Goal: Task Accomplishment & Management: Manage account settings

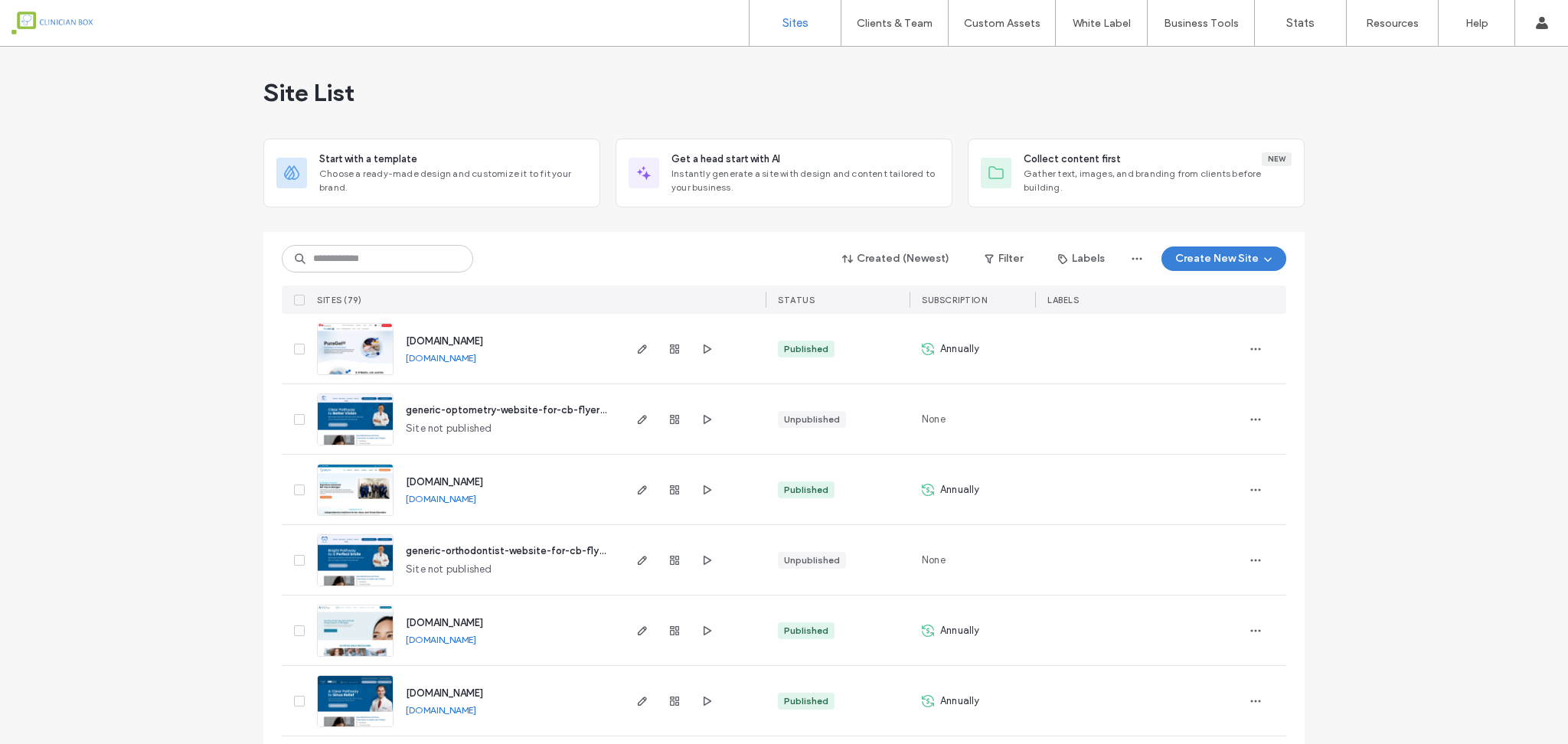
click at [381, 259] on input at bounding box center [378, 259] width 191 height 28
type input "******"
click at [344, 256] on input at bounding box center [378, 259] width 191 height 28
type input "******"
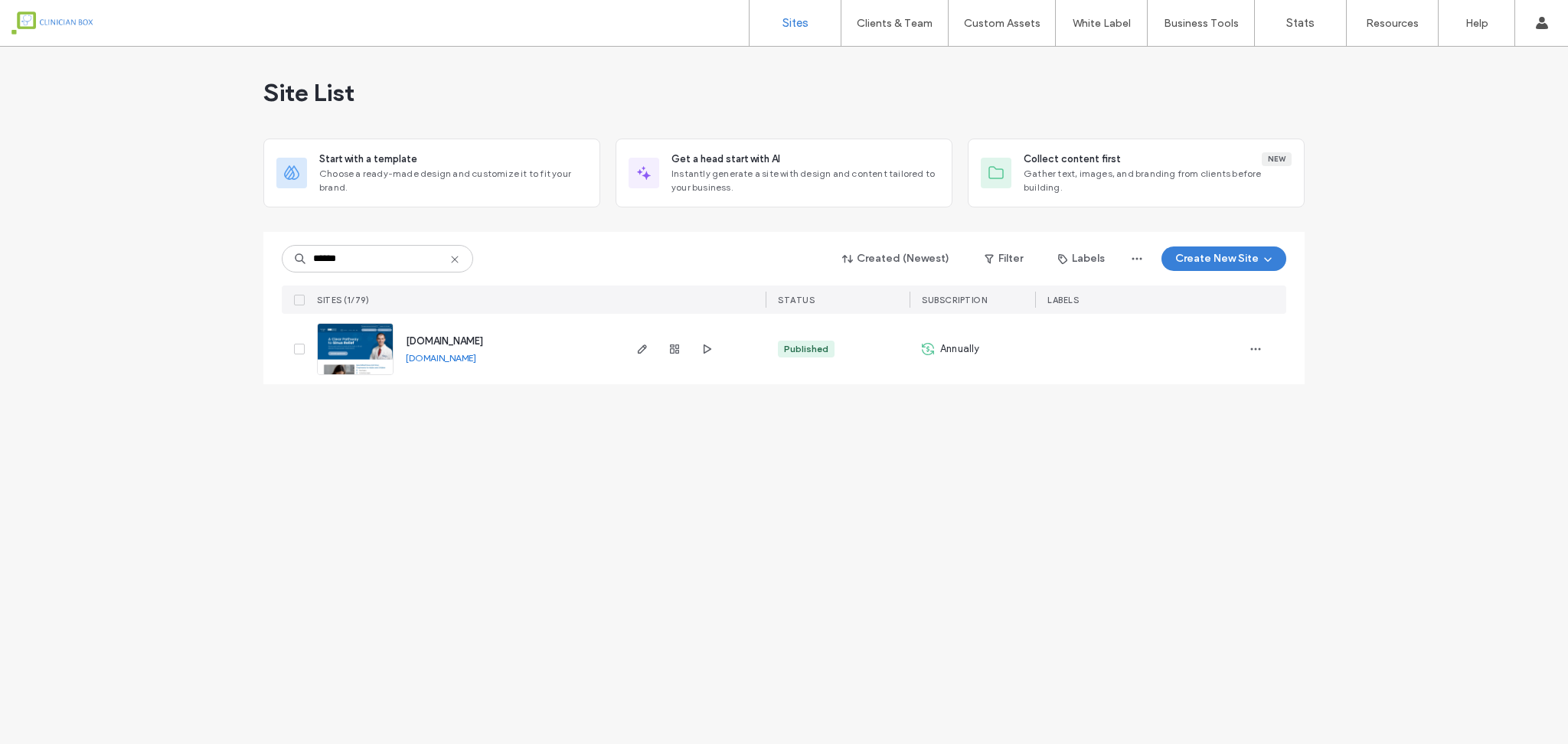
click at [377, 338] on img at bounding box center [354, 375] width 75 height 104
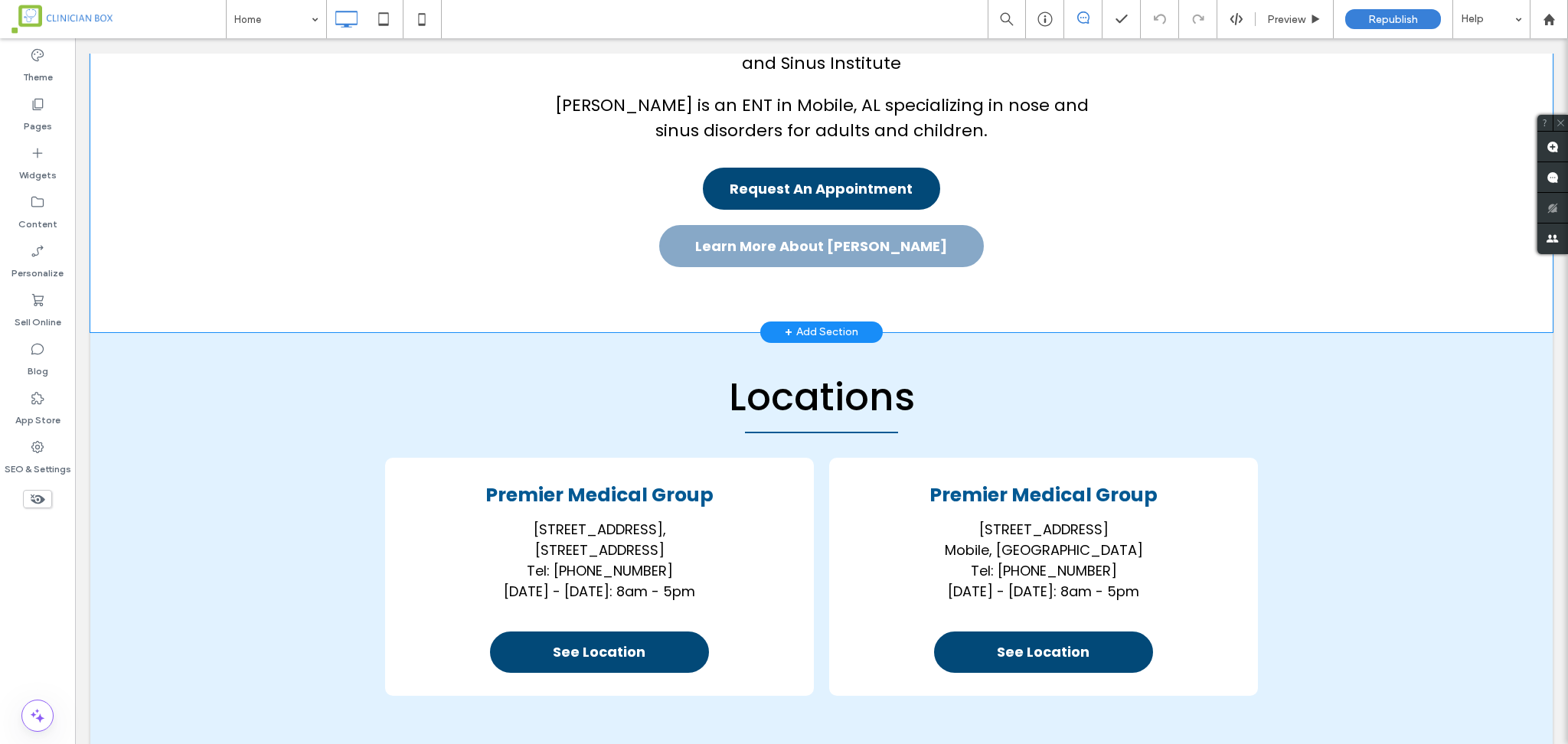
scroll to position [2245, 0]
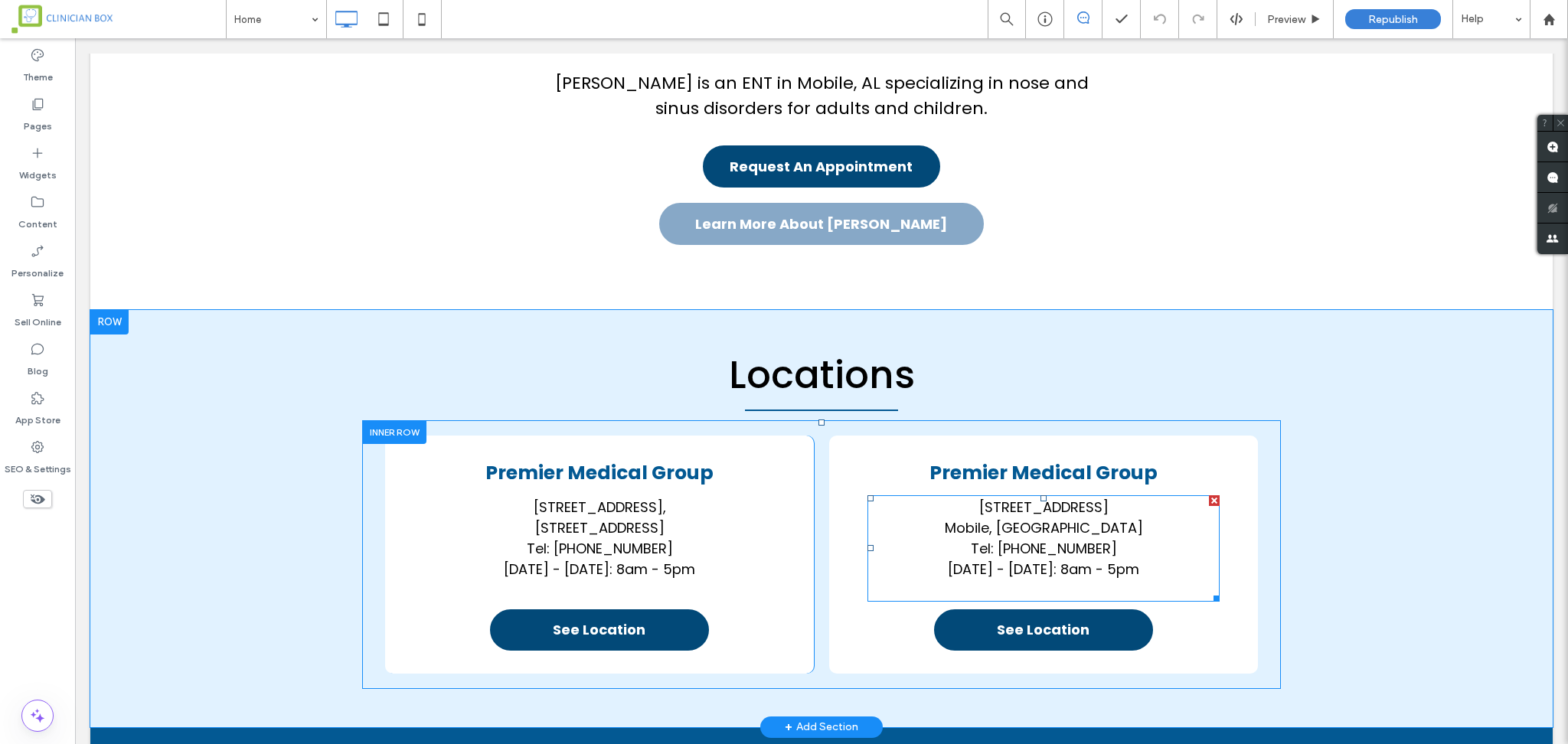
click at [1110, 535] on p "Mobile, AL Tel: 251-473-1900 Thursday - Friday: 8am - 5pm" at bounding box center [1043, 558] width 352 height 82
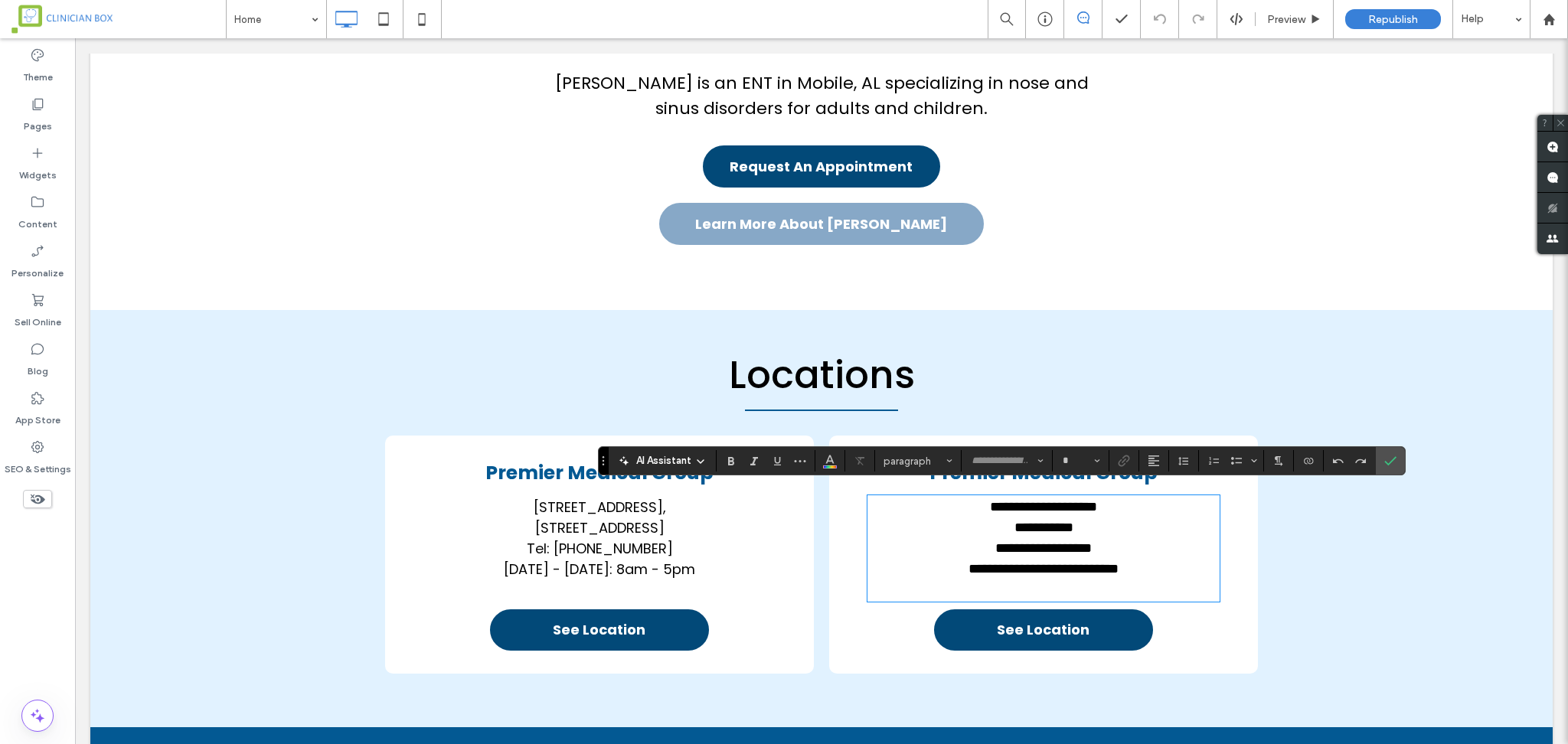
type input "*******"
type input "**"
click at [1009, 537] on span "**********" at bounding box center [1043, 548] width 150 height 55
click at [1003, 537] on span "**********" at bounding box center [1043, 548] width 150 height 55
drag, startPoint x: 1096, startPoint y: 537, endPoint x: 1002, endPoint y: 541, distance: 94.1
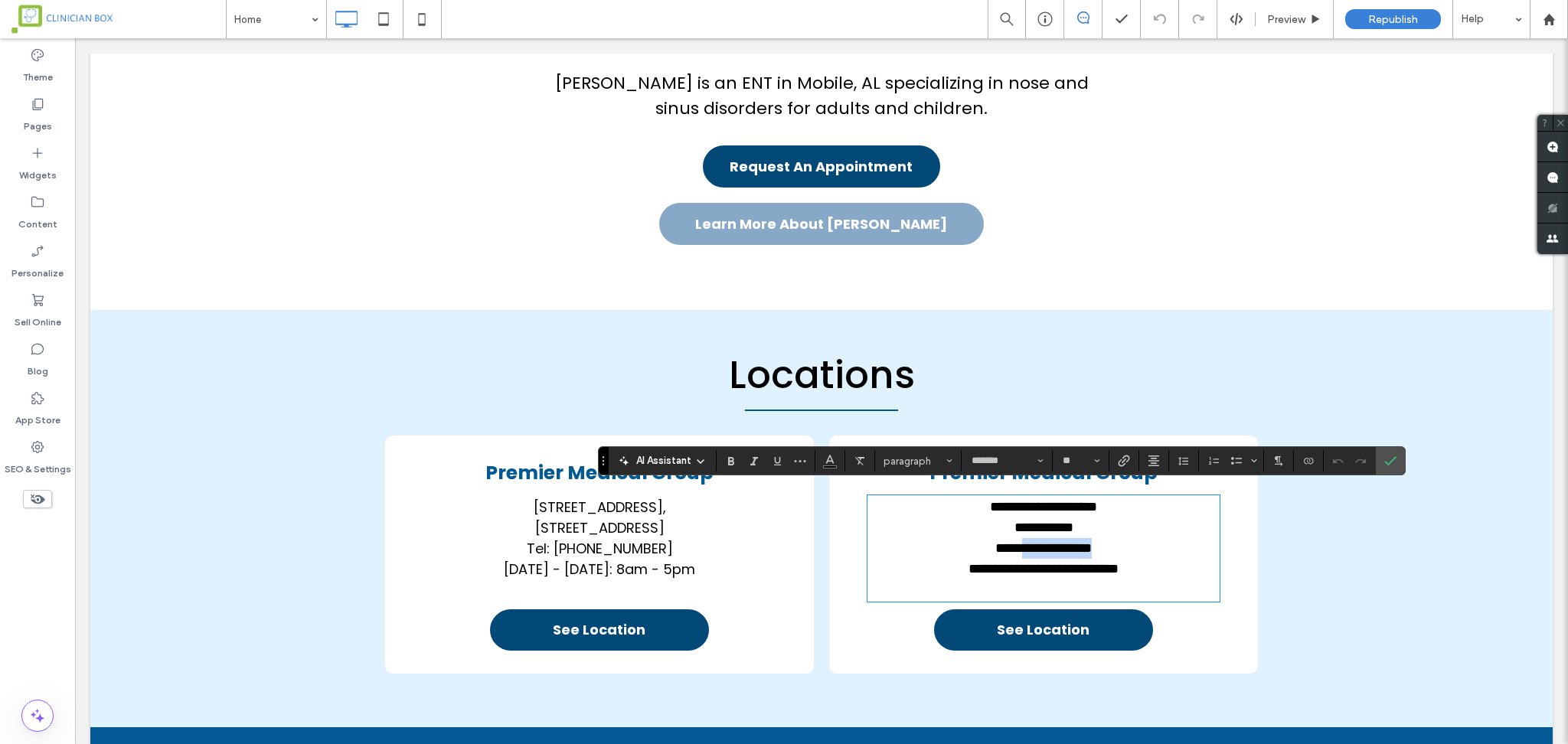
click at [1002, 541] on p "**********" at bounding box center [1043, 558] width 352 height 82
click at [1106, 538] on p "**********" at bounding box center [1043, 558] width 352 height 82
click at [1388, 458] on icon "Confirm" at bounding box center [1391, 461] width 12 height 12
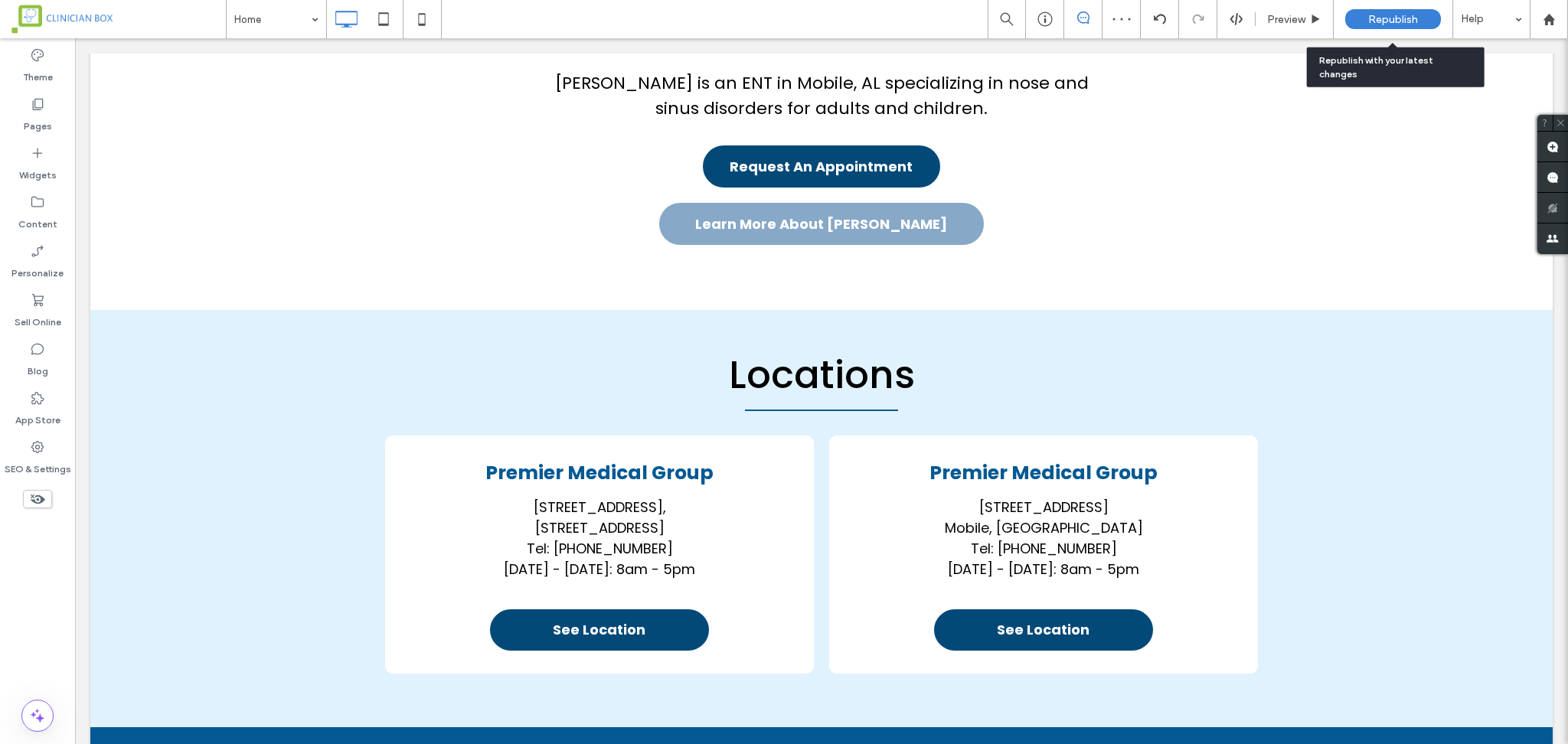
click at [1404, 20] on span "Republish" at bounding box center [1393, 19] width 50 height 13
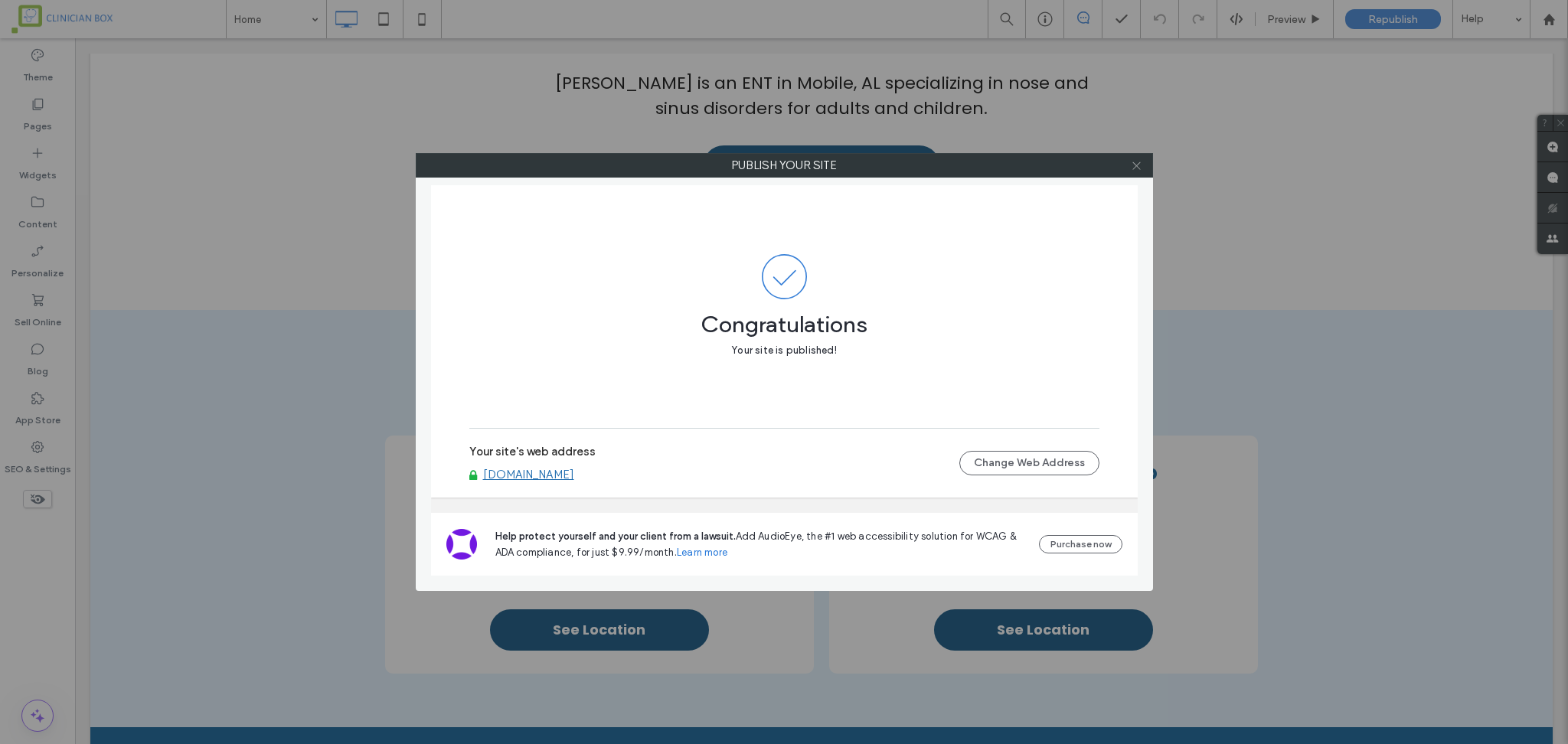
click at [1132, 160] on icon at bounding box center [1137, 166] width 12 height 12
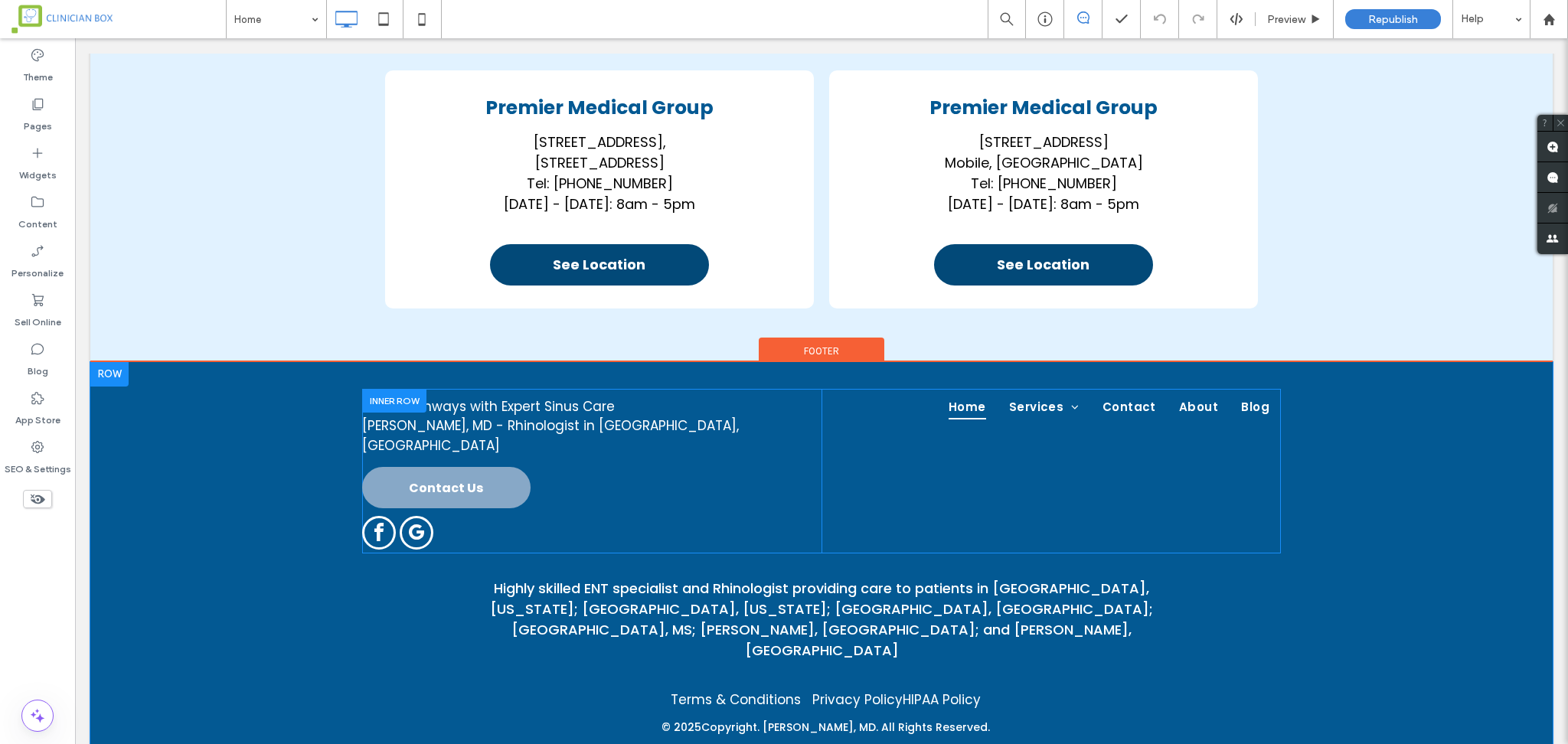
scroll to position [2653, 0]
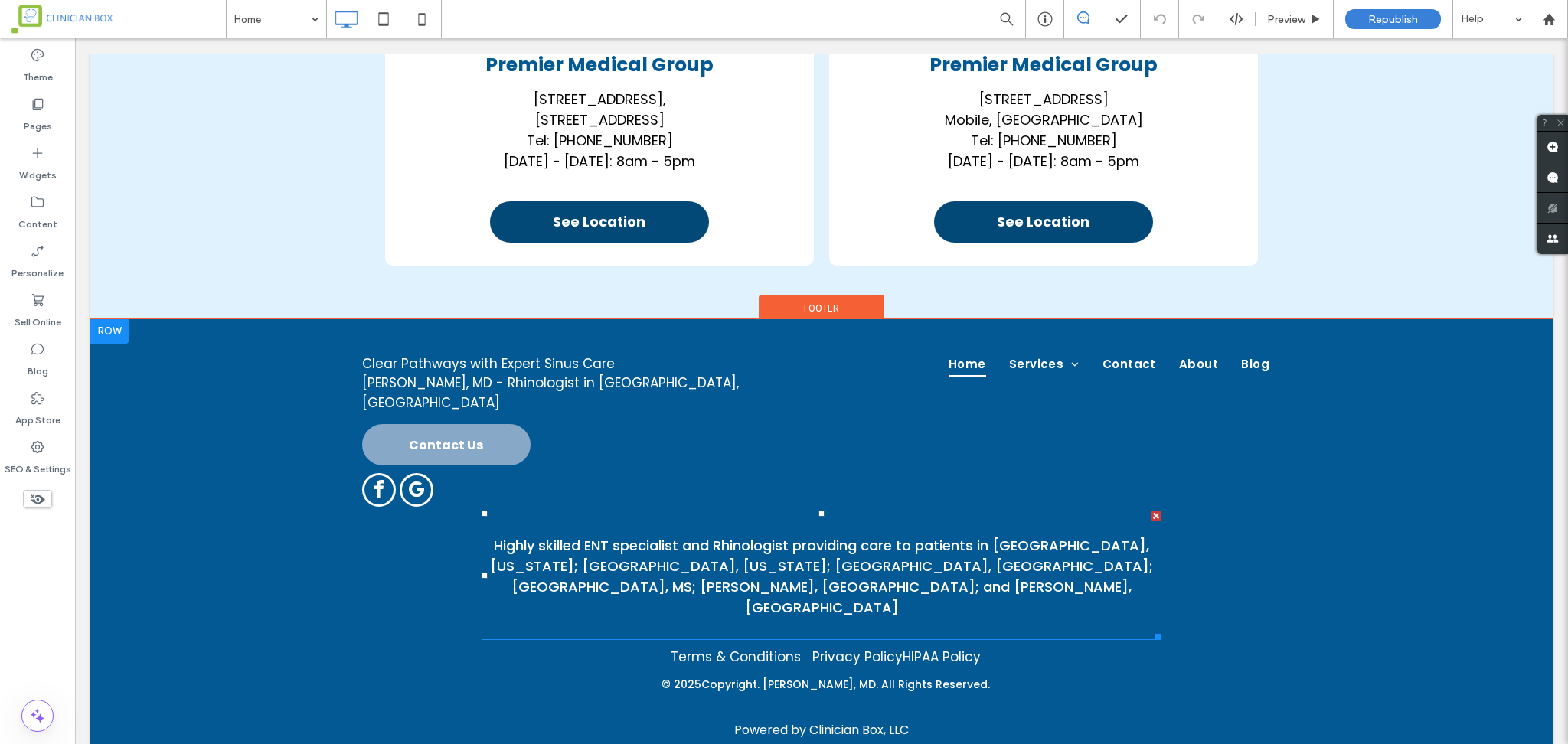
click at [1016, 536] on span "Highly skilled ENT specialist and Rhinologist providing care to patients in Mob…" at bounding box center [821, 576] width 663 height 81
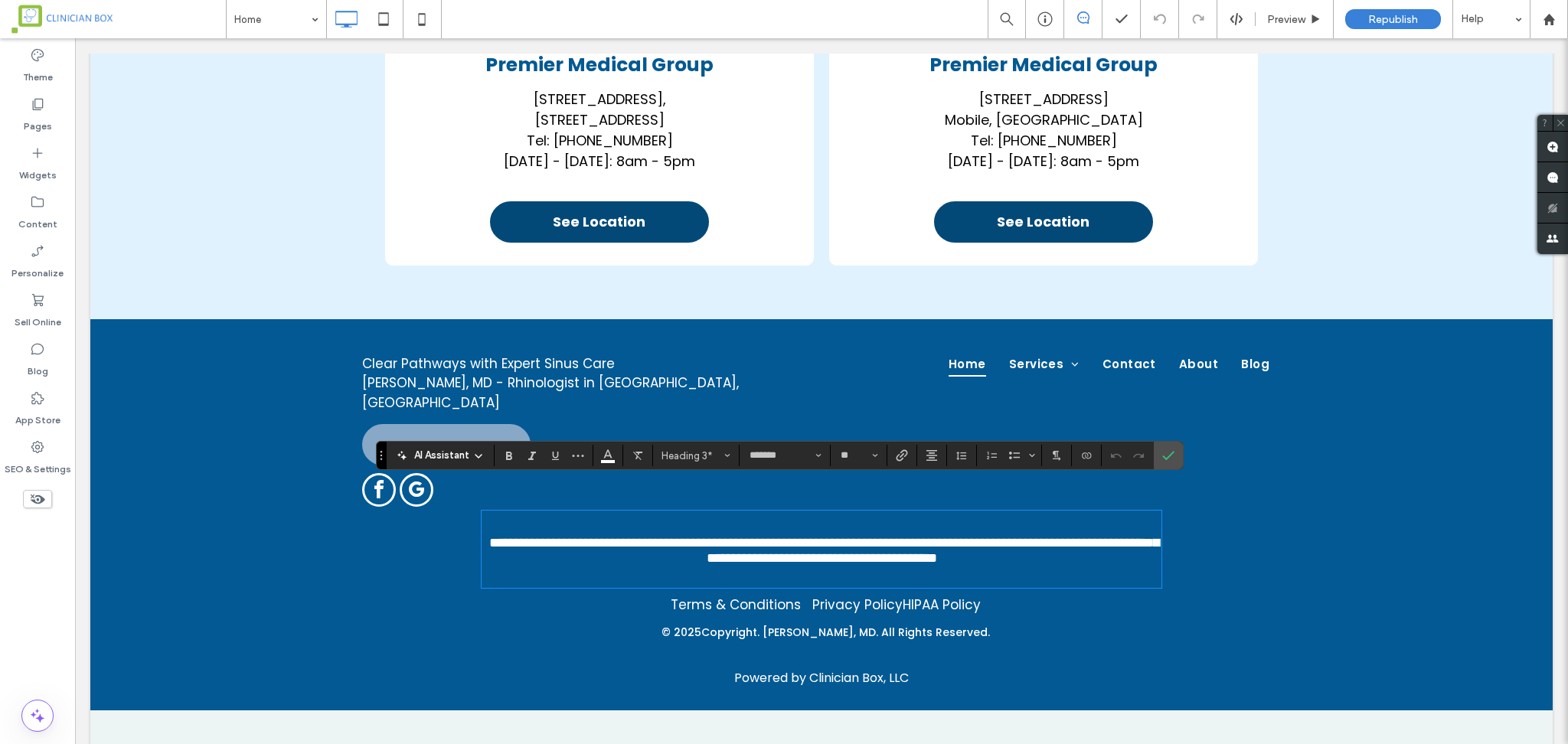
click at [1317, 552] on div "Clear Pathways with Expert Sinus Care Ron Swain, Jr., MD - Rhinologist in Mobil…" at bounding box center [821, 514] width 1462 height 391
click at [1167, 456] on icon "Confirm" at bounding box center [1168, 455] width 12 height 12
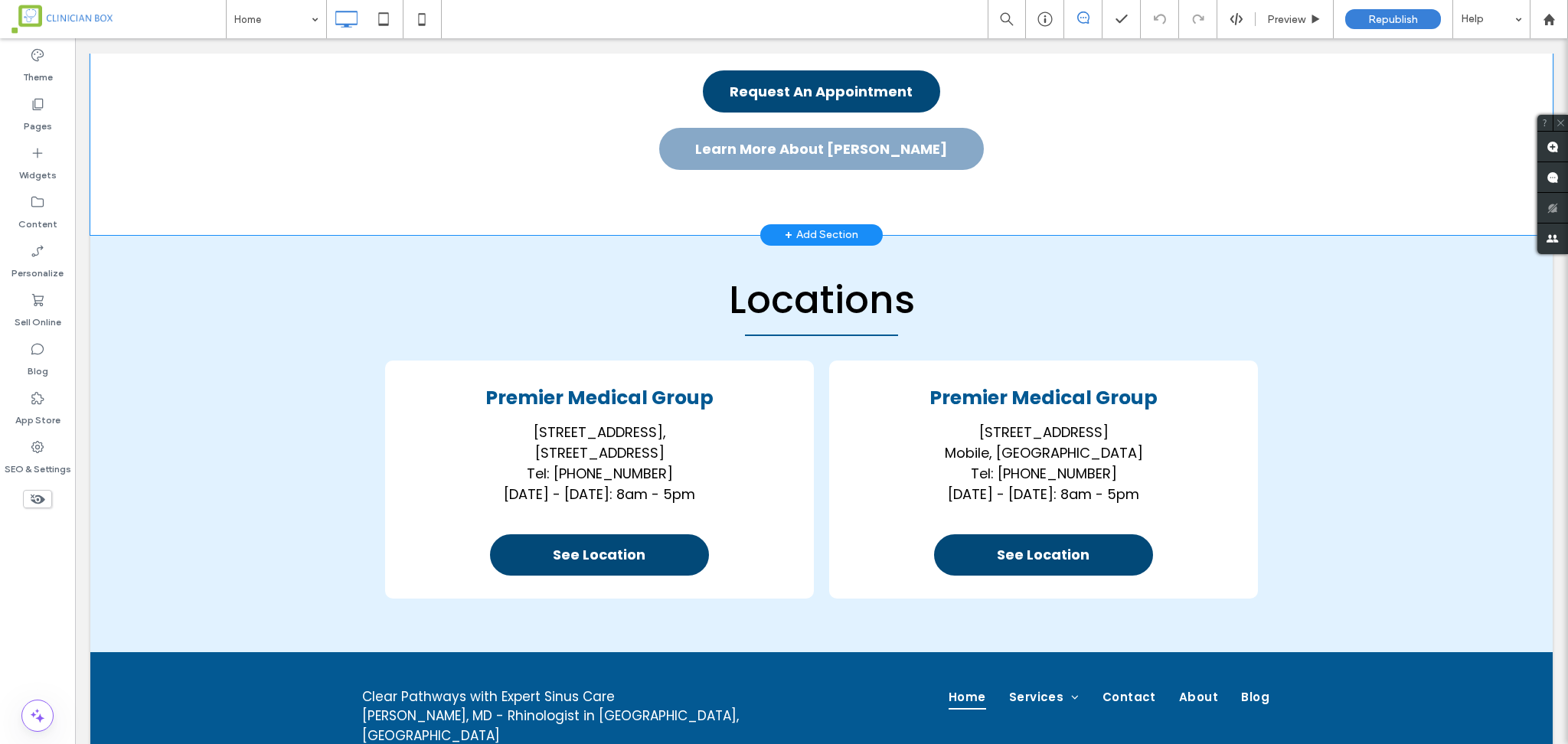
scroll to position [2245, 0]
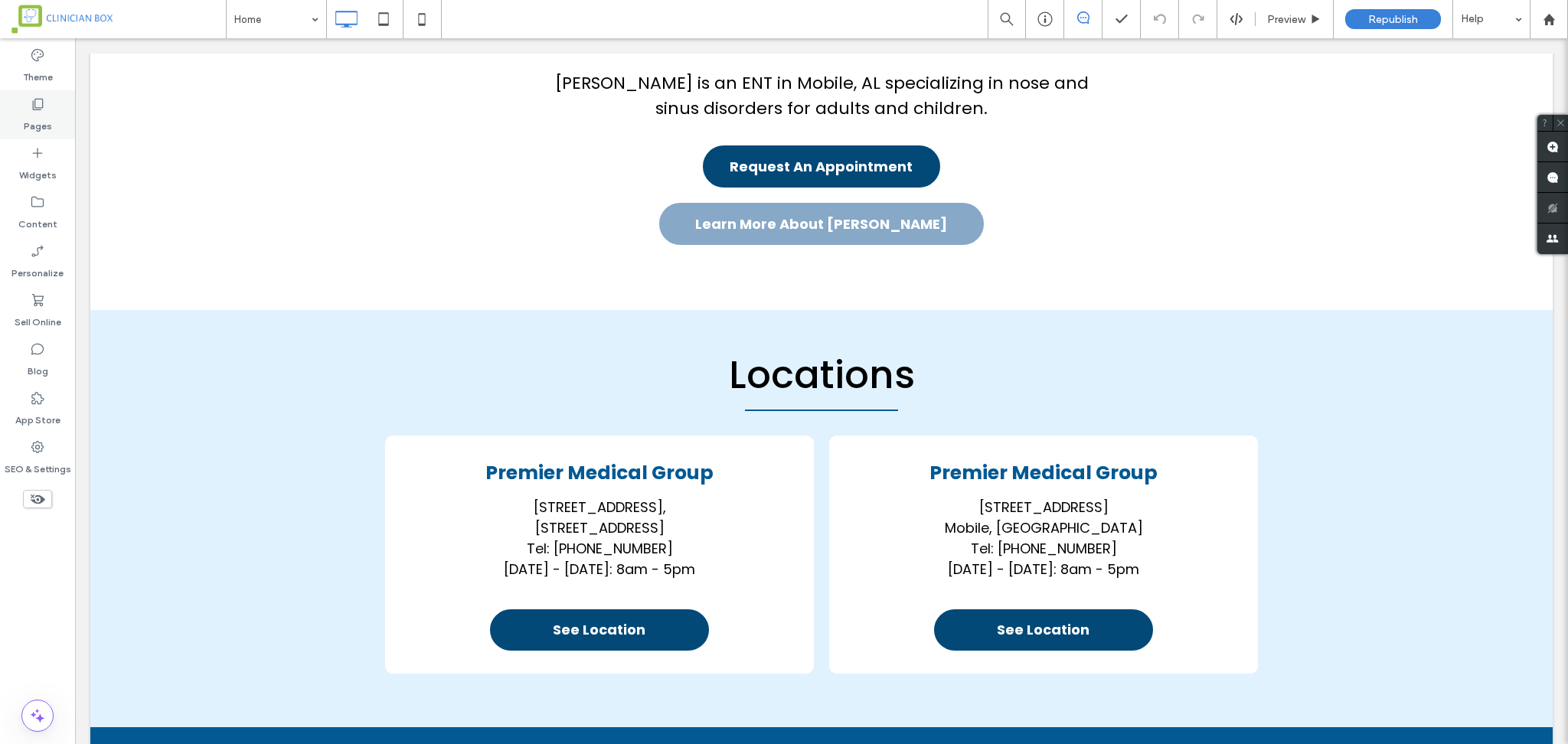
click at [42, 109] on icon at bounding box center [38, 104] width 15 height 15
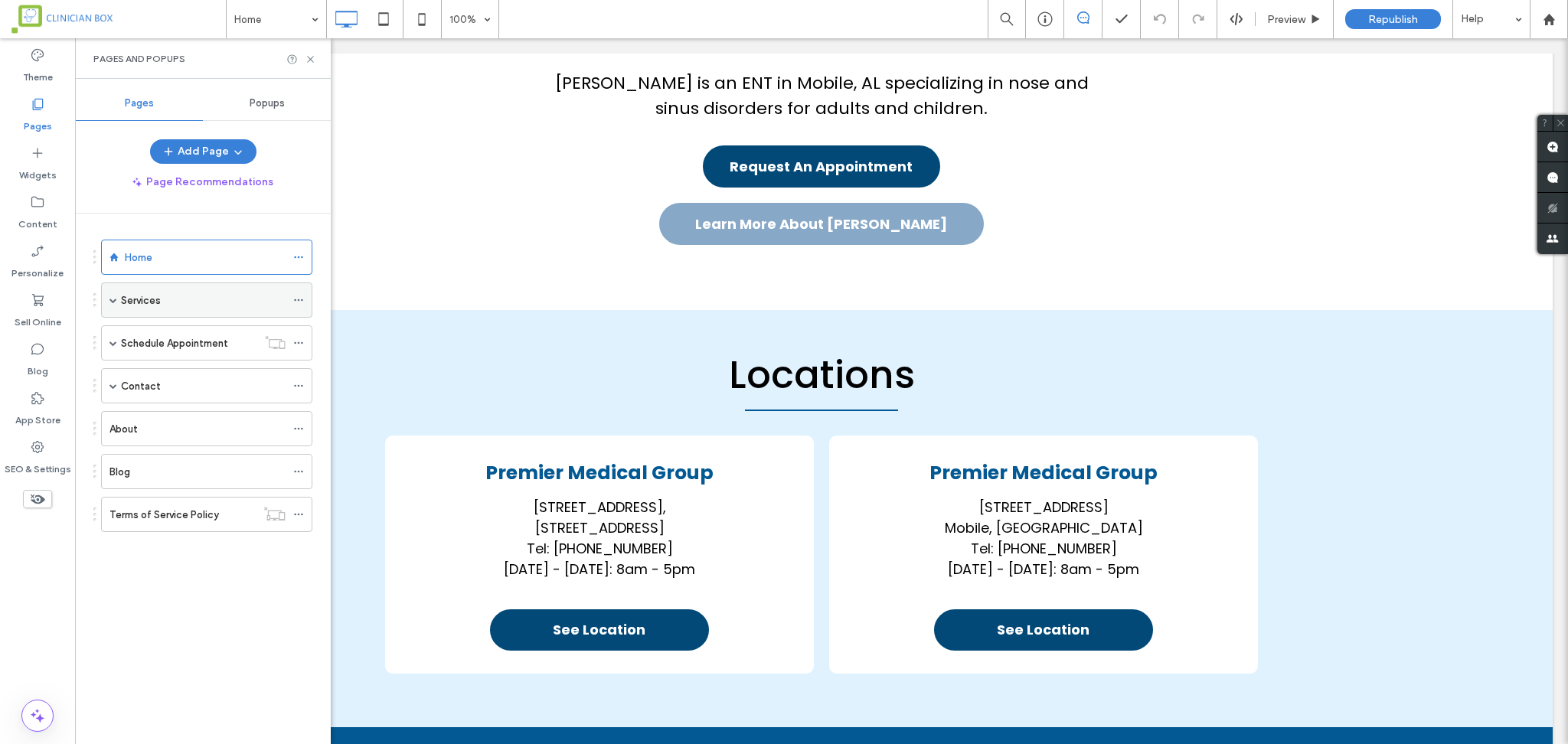
click at [133, 297] on label "Services" at bounding box center [141, 300] width 40 height 27
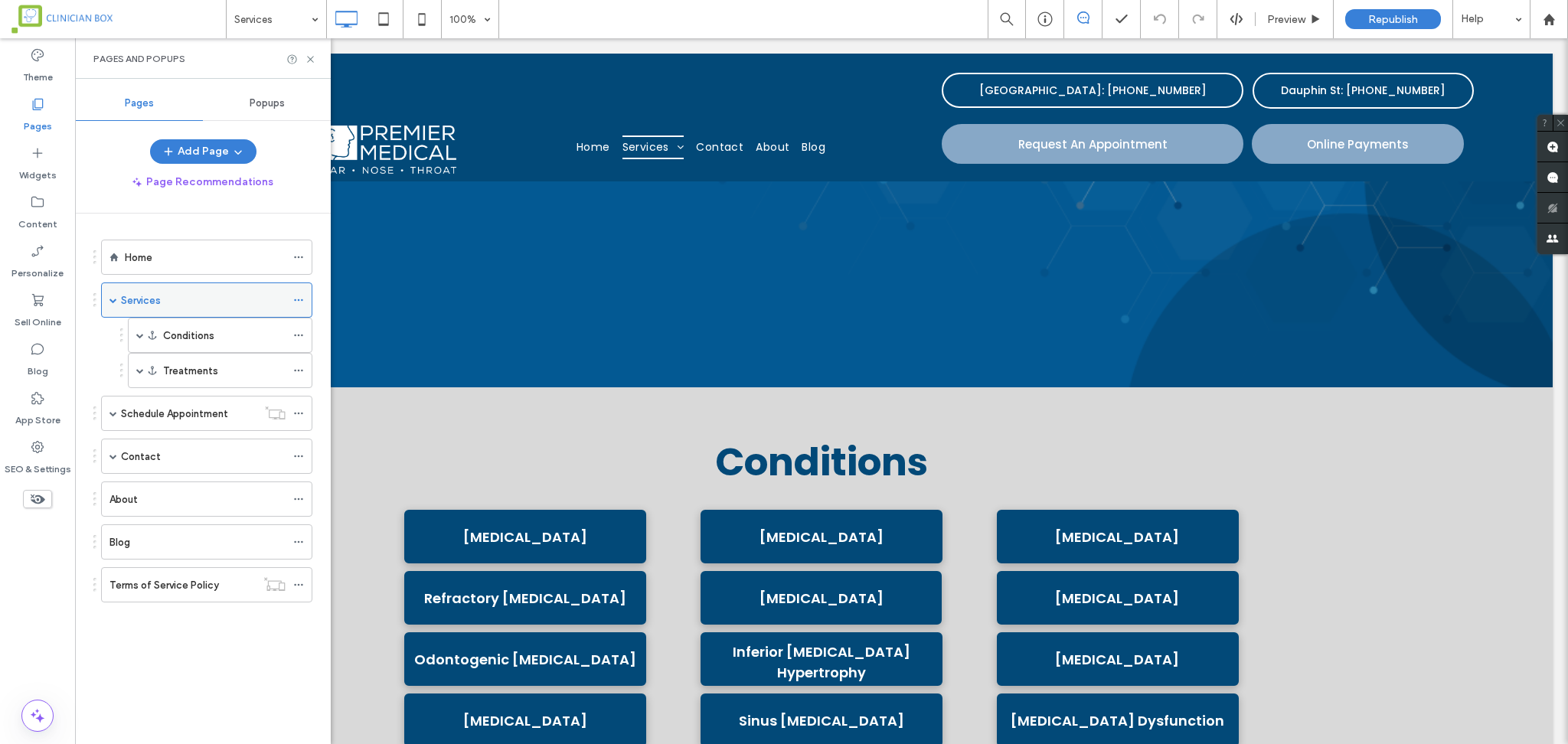
scroll to position [0, 0]
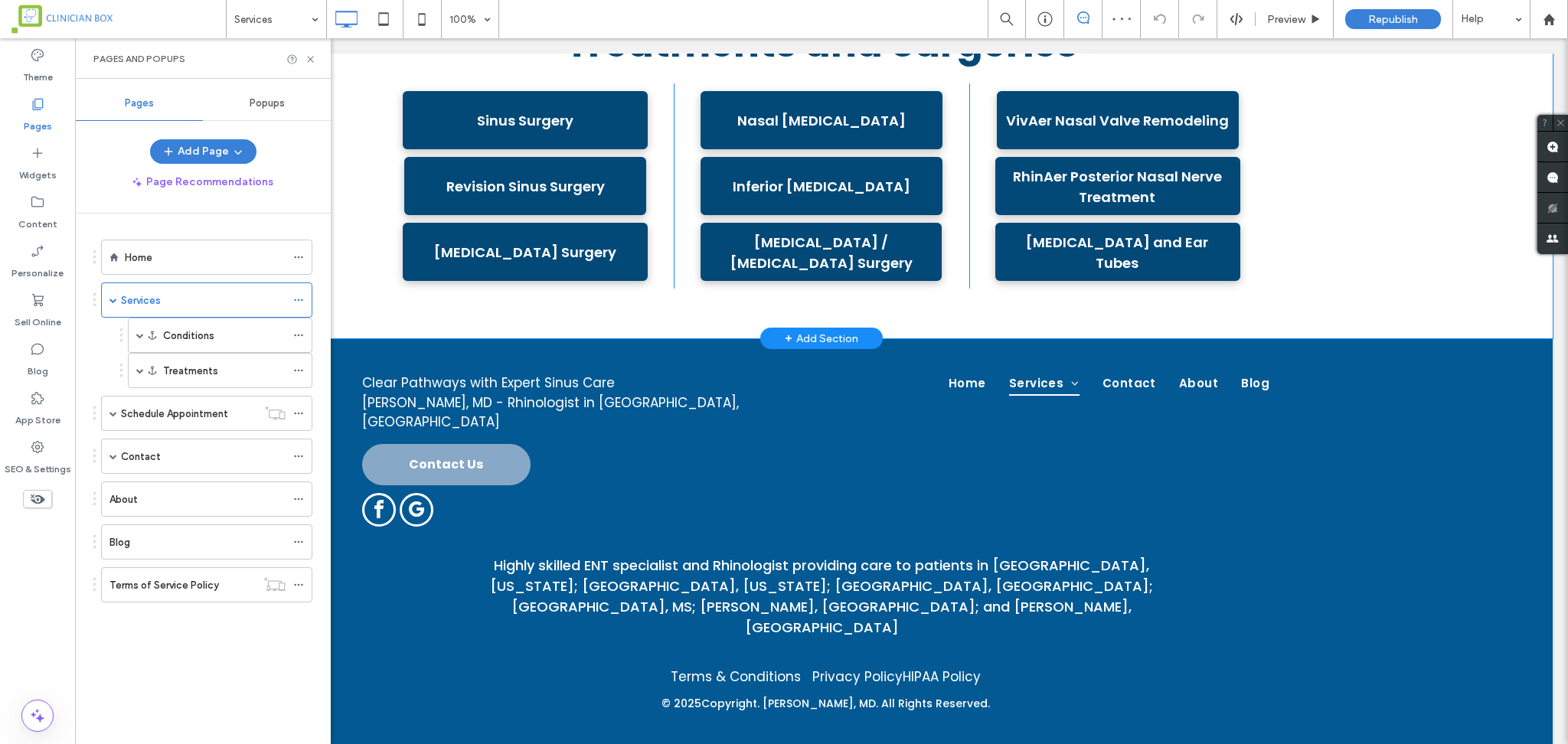
scroll to position [918, 0]
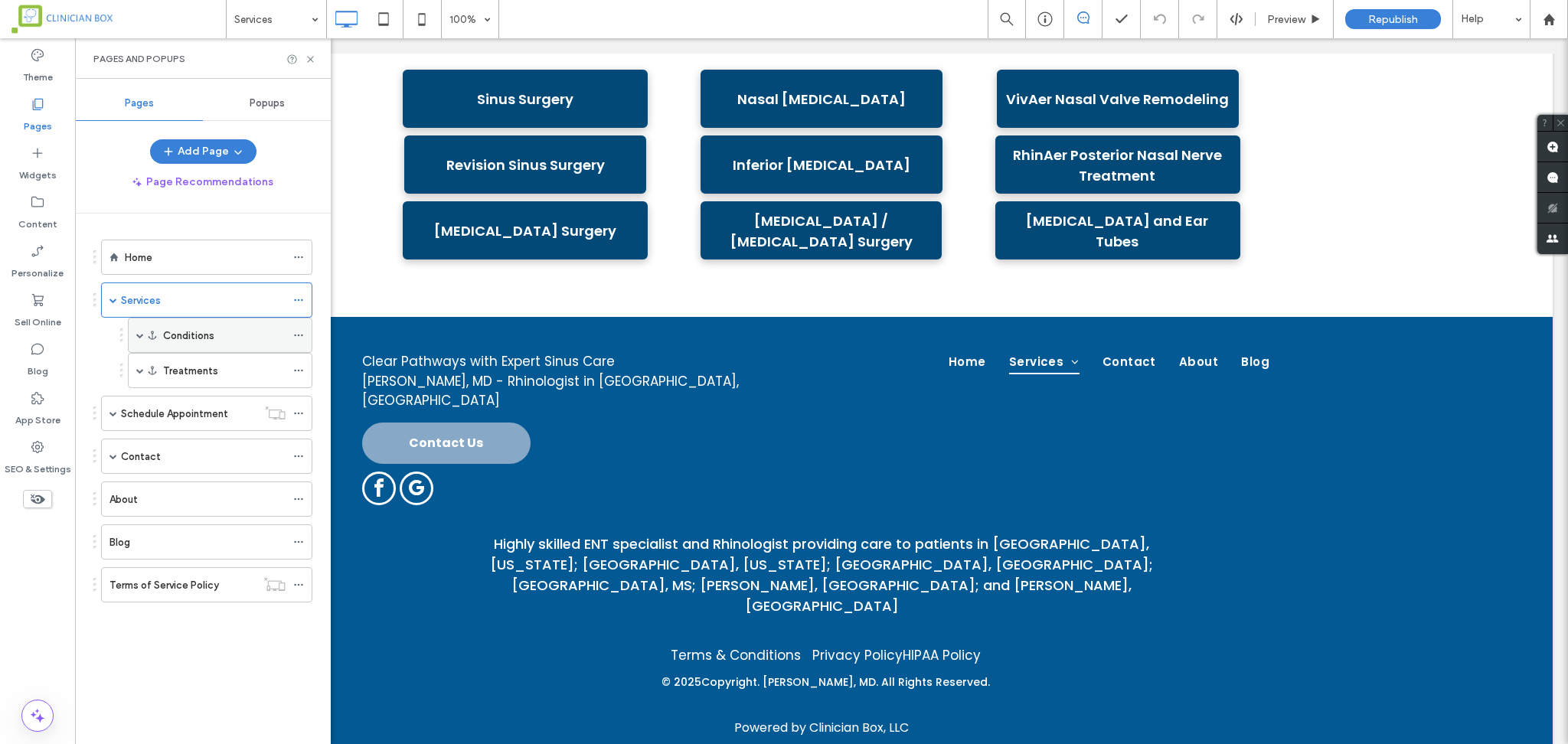
click at [185, 335] on label "Conditions" at bounding box center [189, 335] width 52 height 27
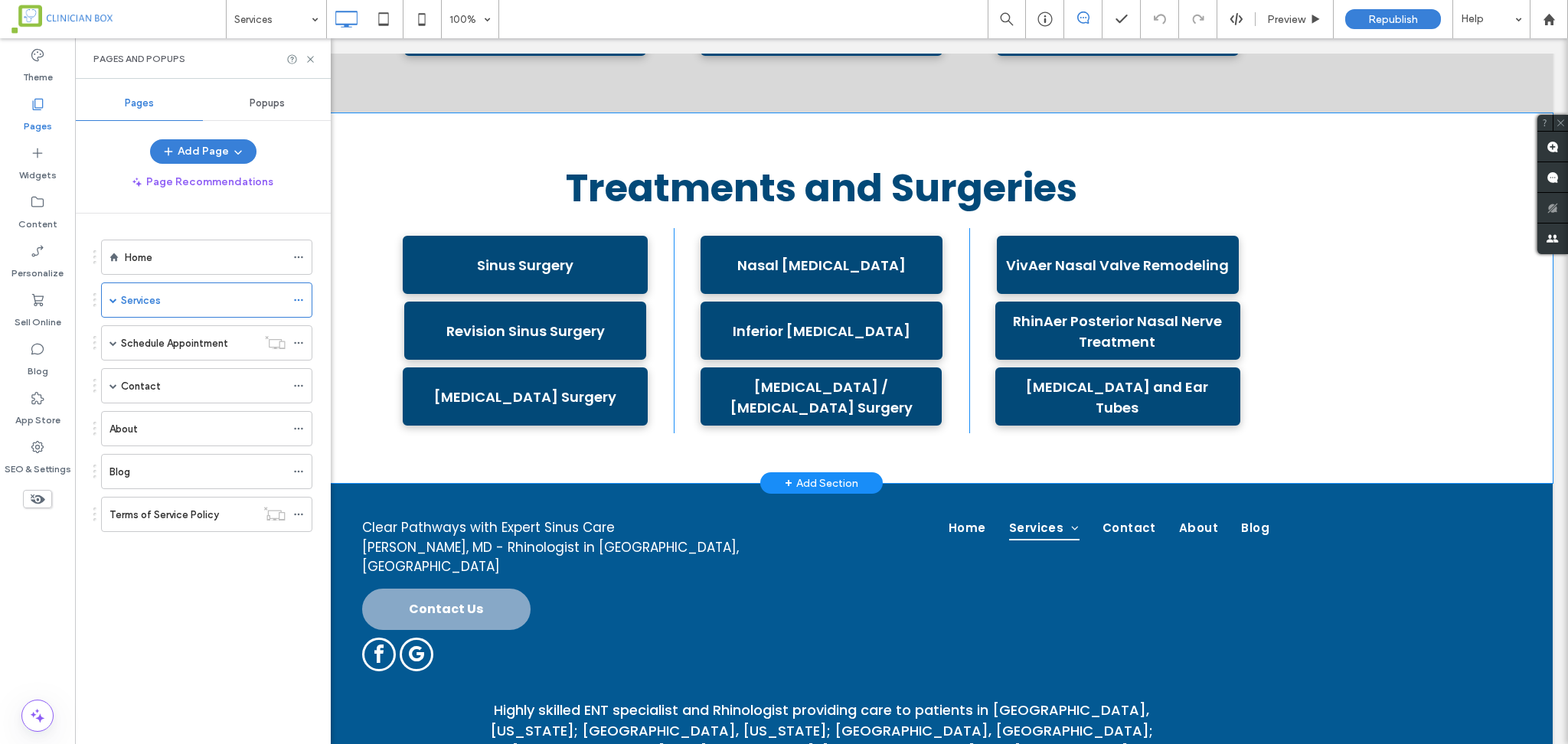
scroll to position [859, 0]
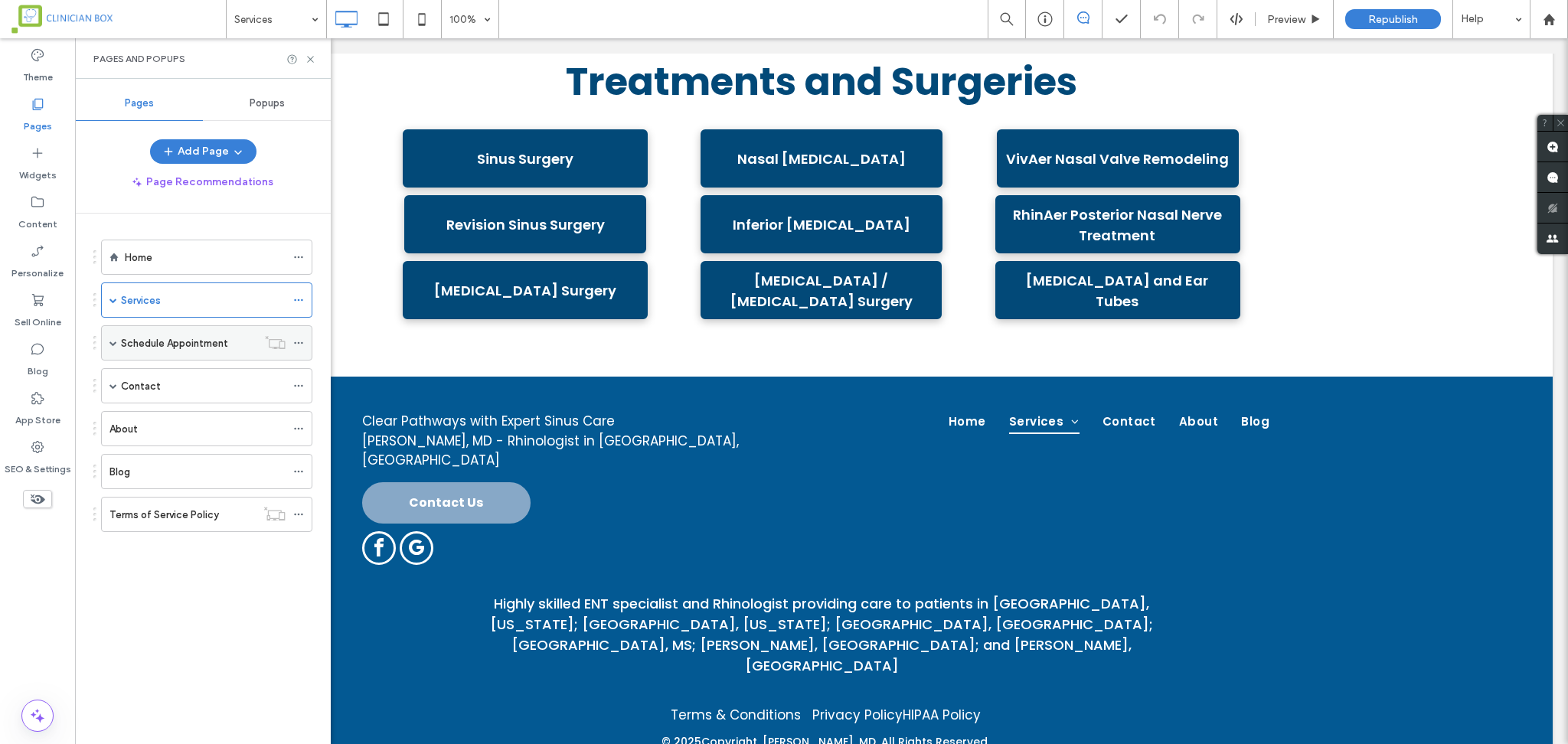
click at [125, 337] on label "Schedule Appointment" at bounding box center [174, 343] width 107 height 27
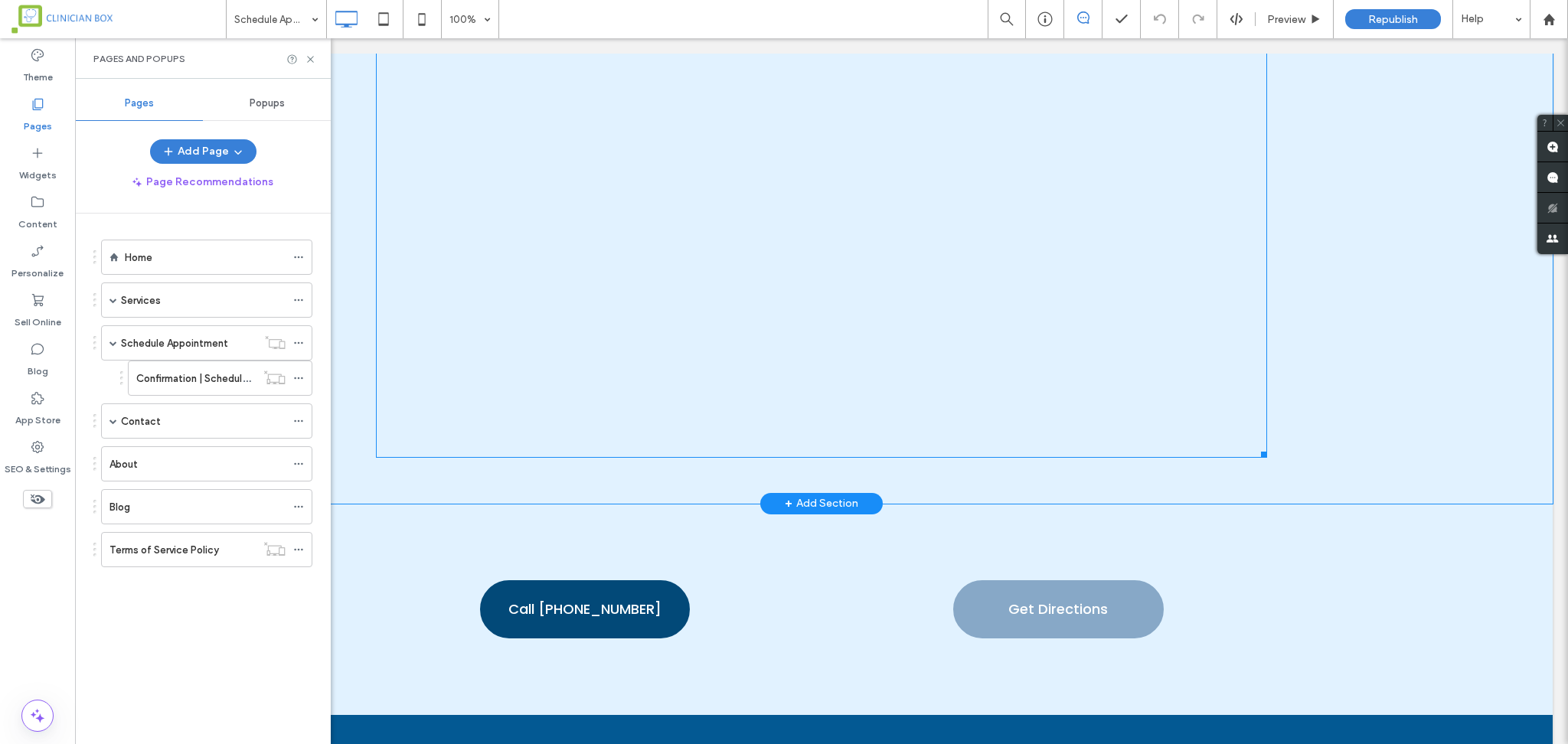
scroll to position [1225, 0]
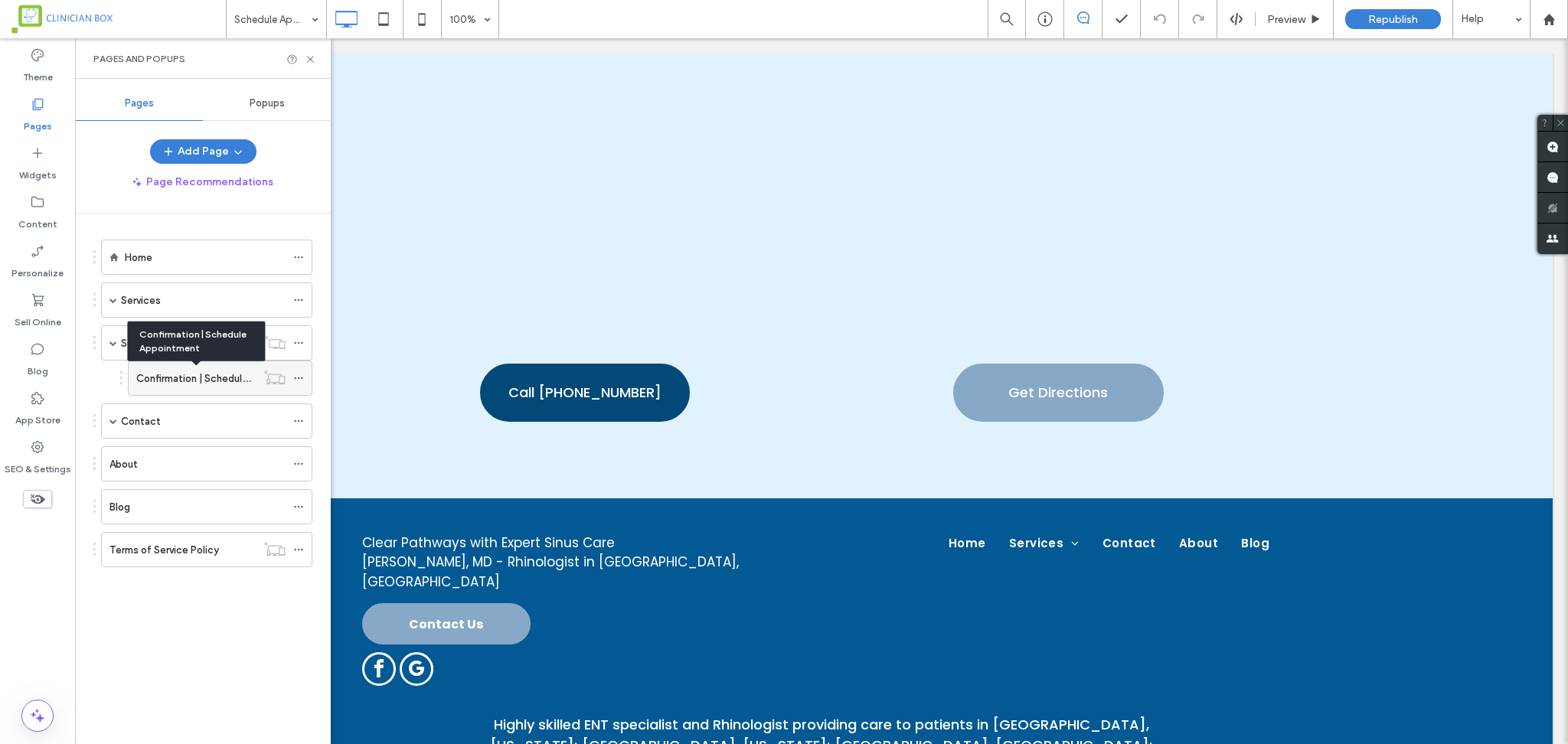
click at [174, 379] on label "Confirmation | Schedule Appointment" at bounding box center [224, 378] width 176 height 27
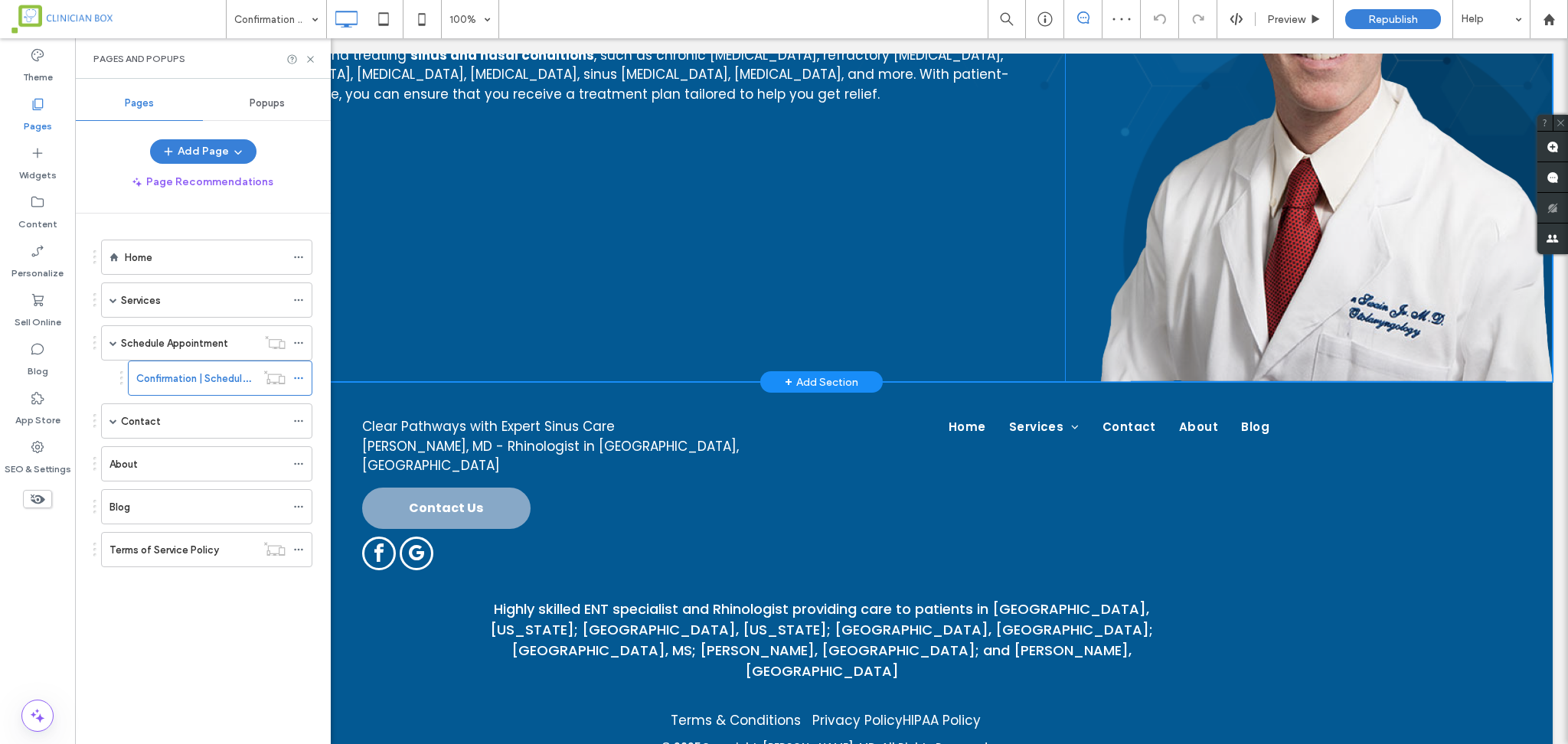
scroll to position [818, 0]
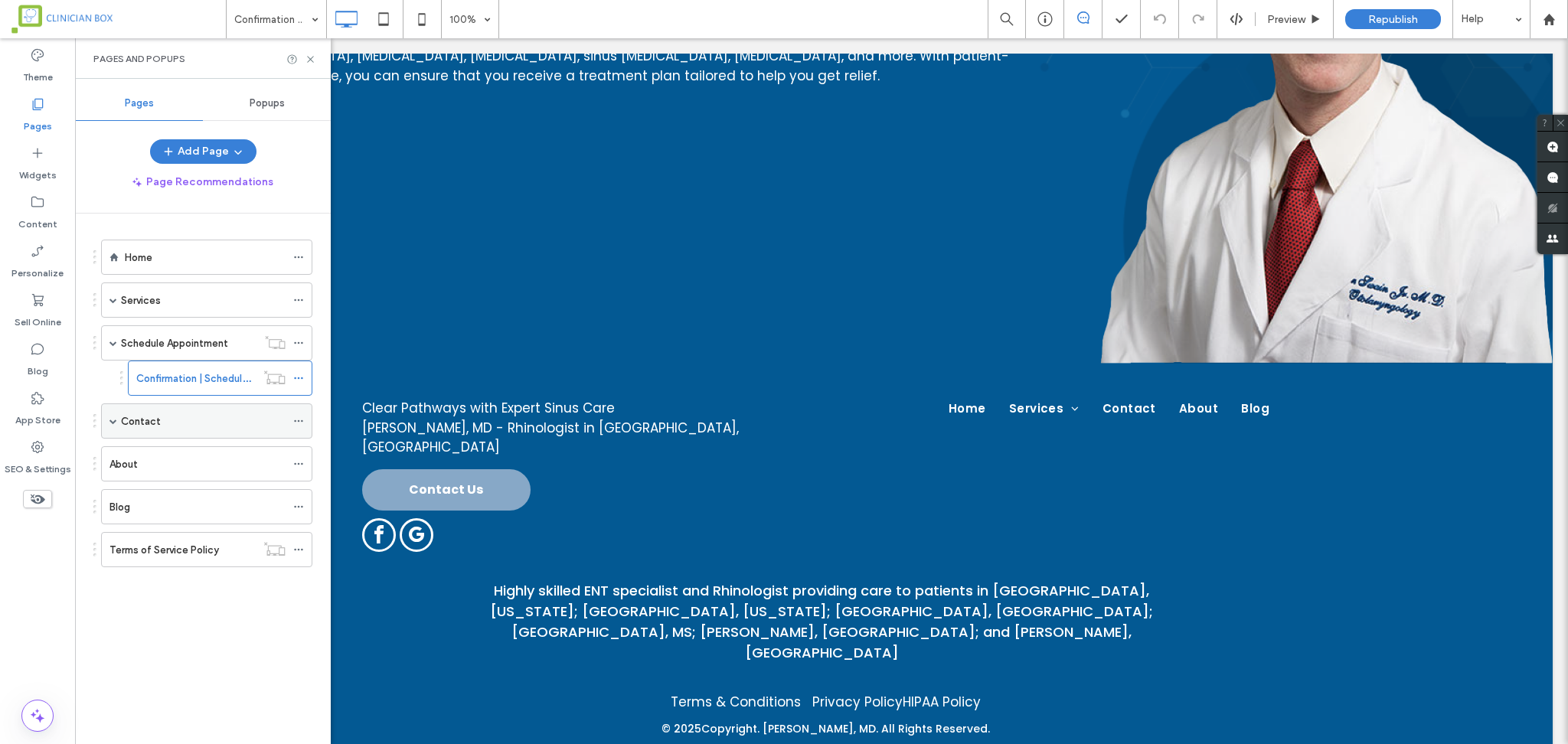
click at [156, 417] on label "Contact" at bounding box center [141, 421] width 40 height 27
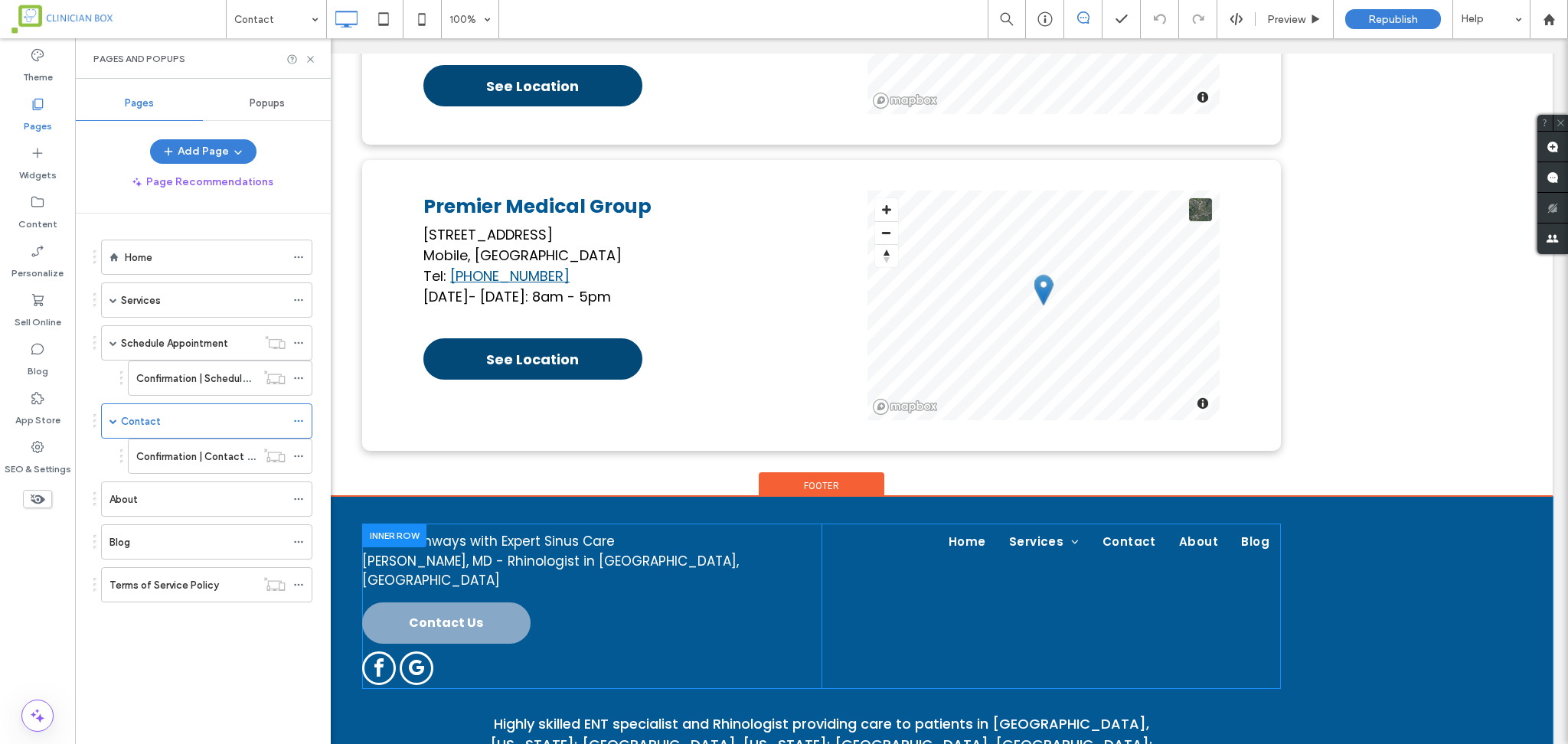
scroll to position [1734, 0]
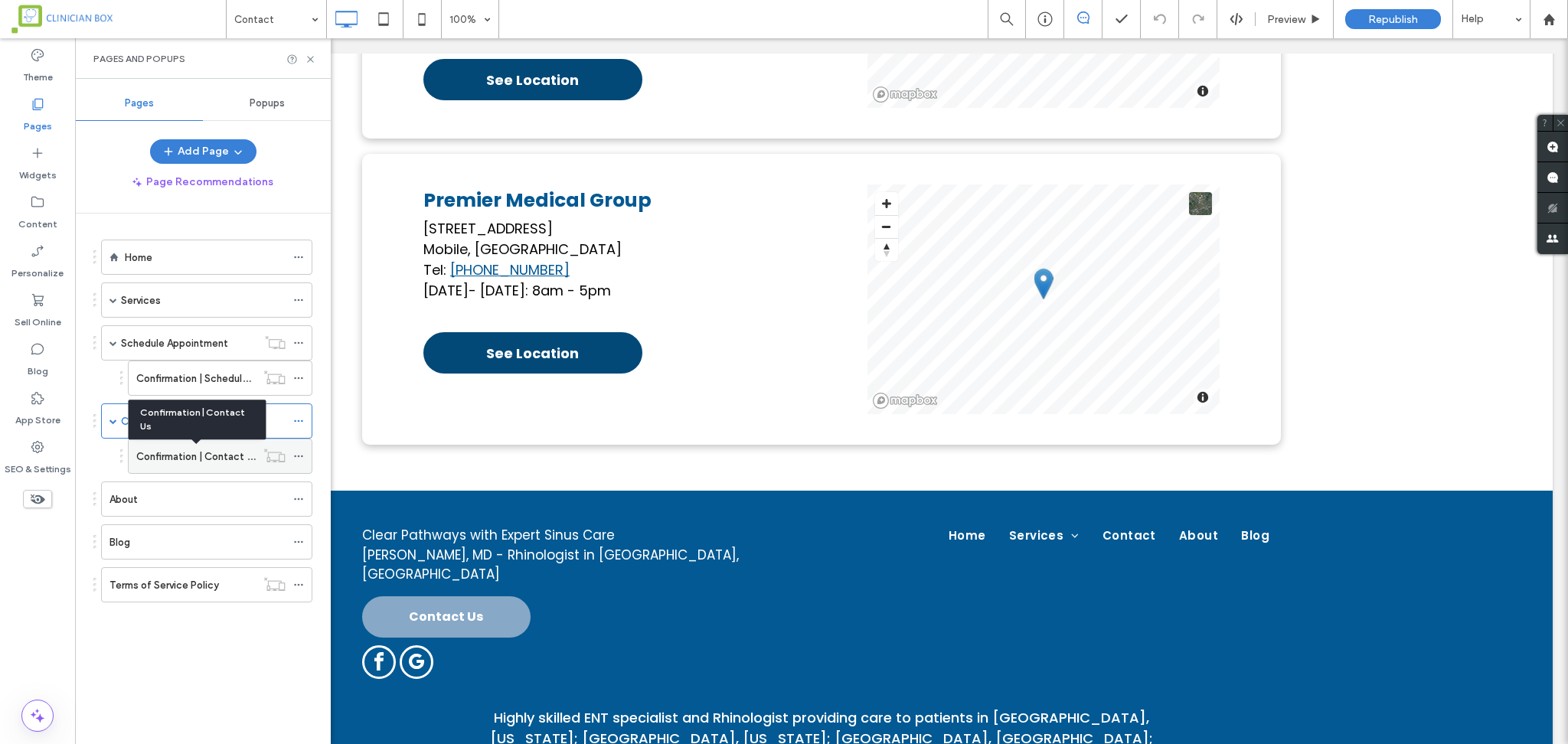
click at [170, 451] on label "Confirmation | Contact Us" at bounding box center [197, 456] width 123 height 27
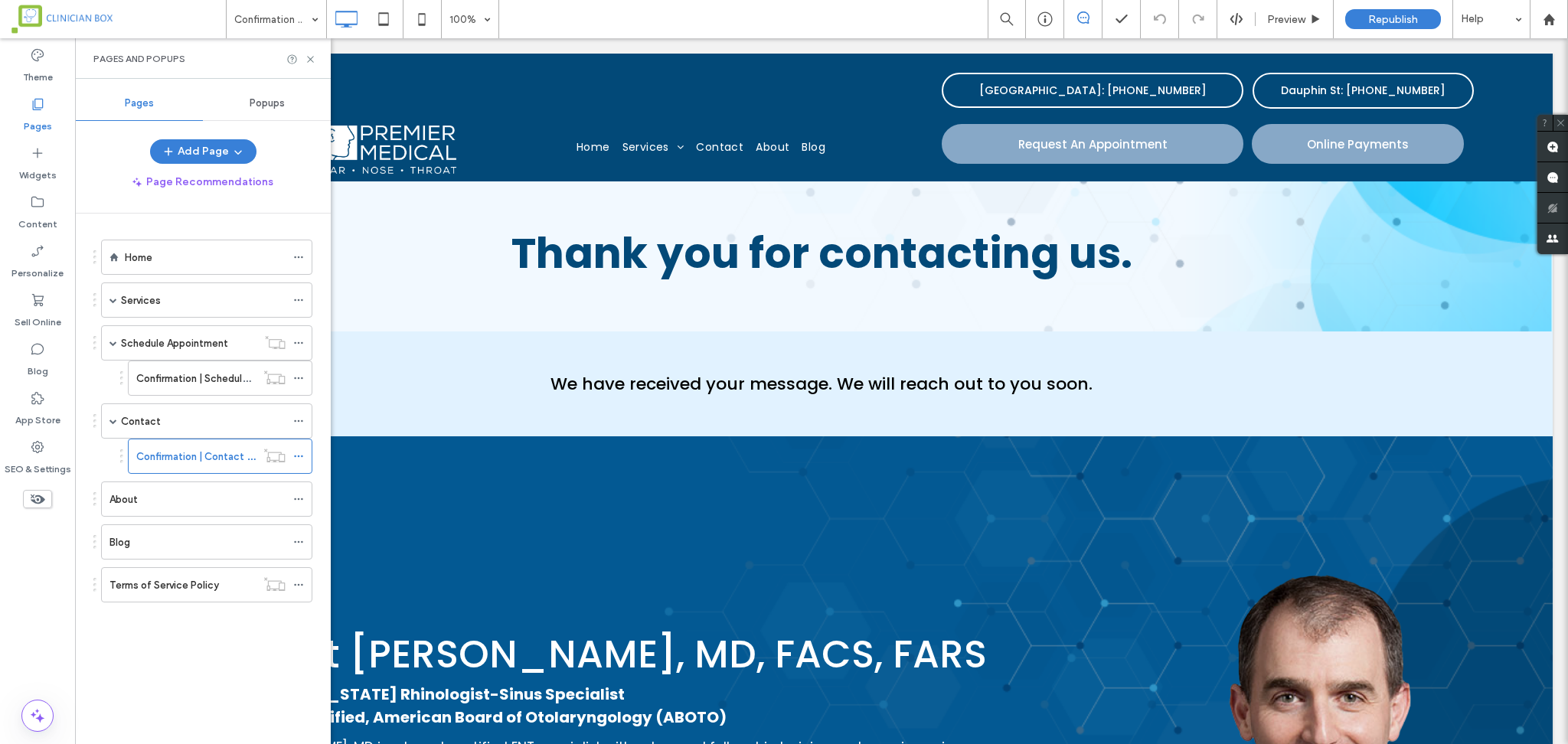
scroll to position [0, 0]
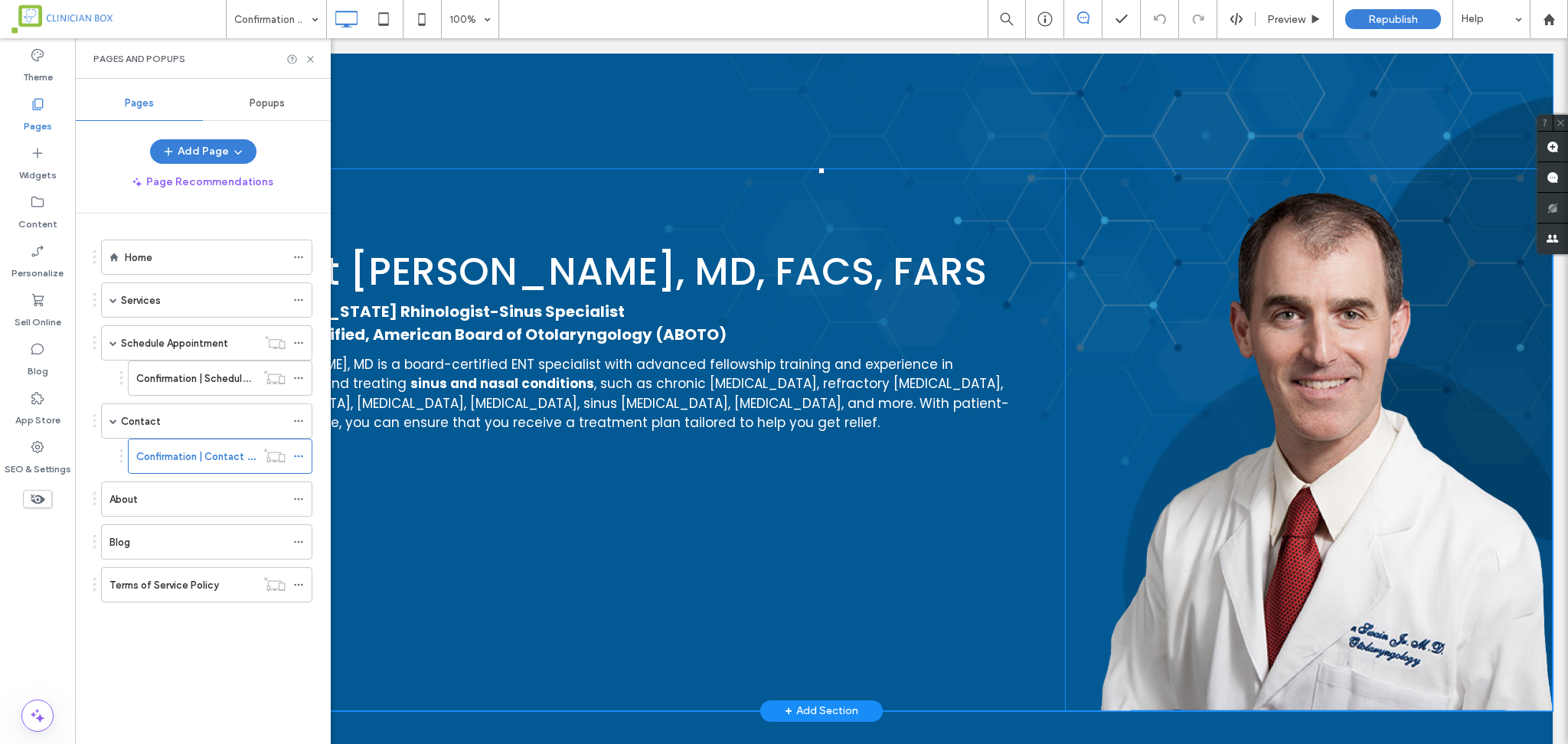
scroll to position [510, 0]
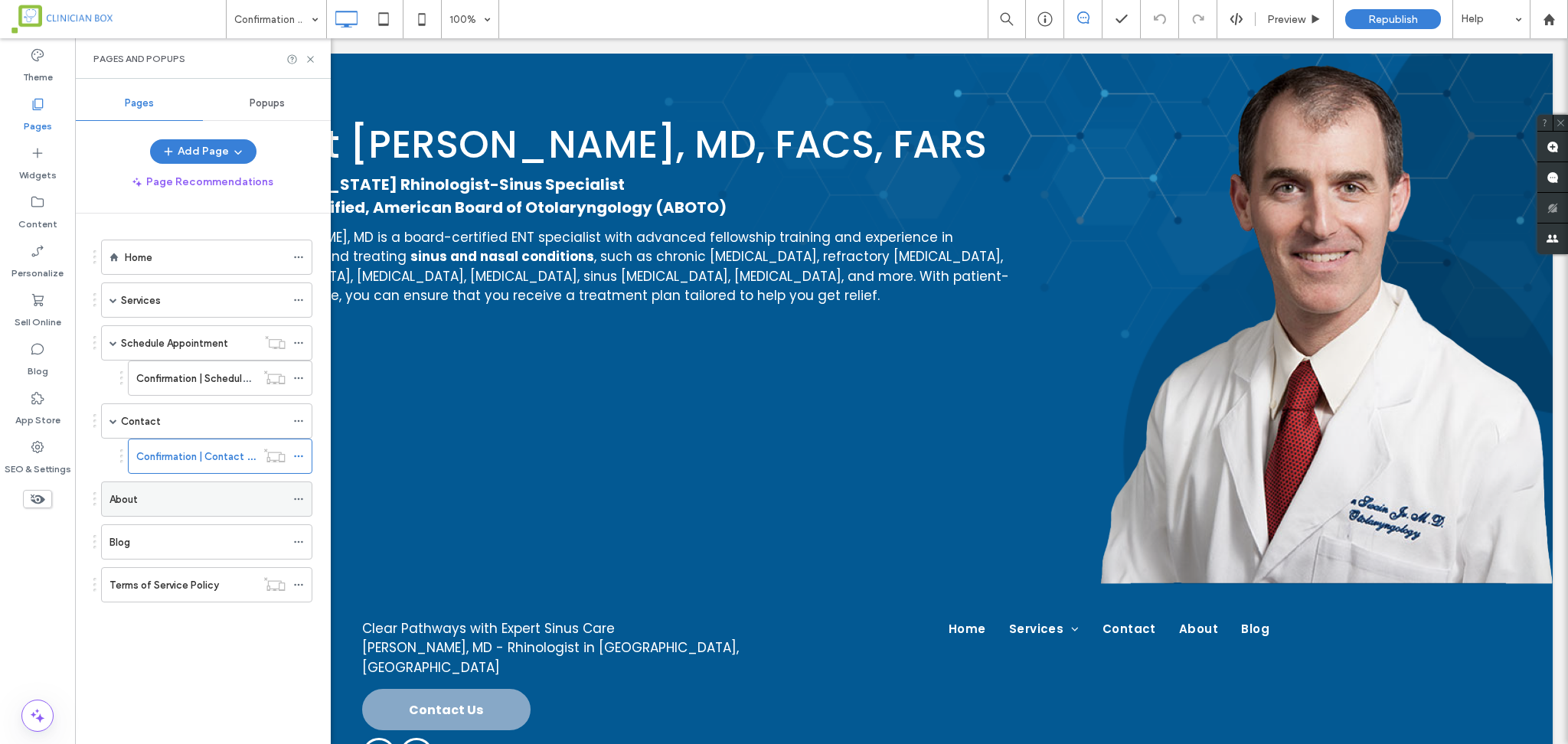
click at [126, 498] on label "About" at bounding box center [123, 499] width 29 height 27
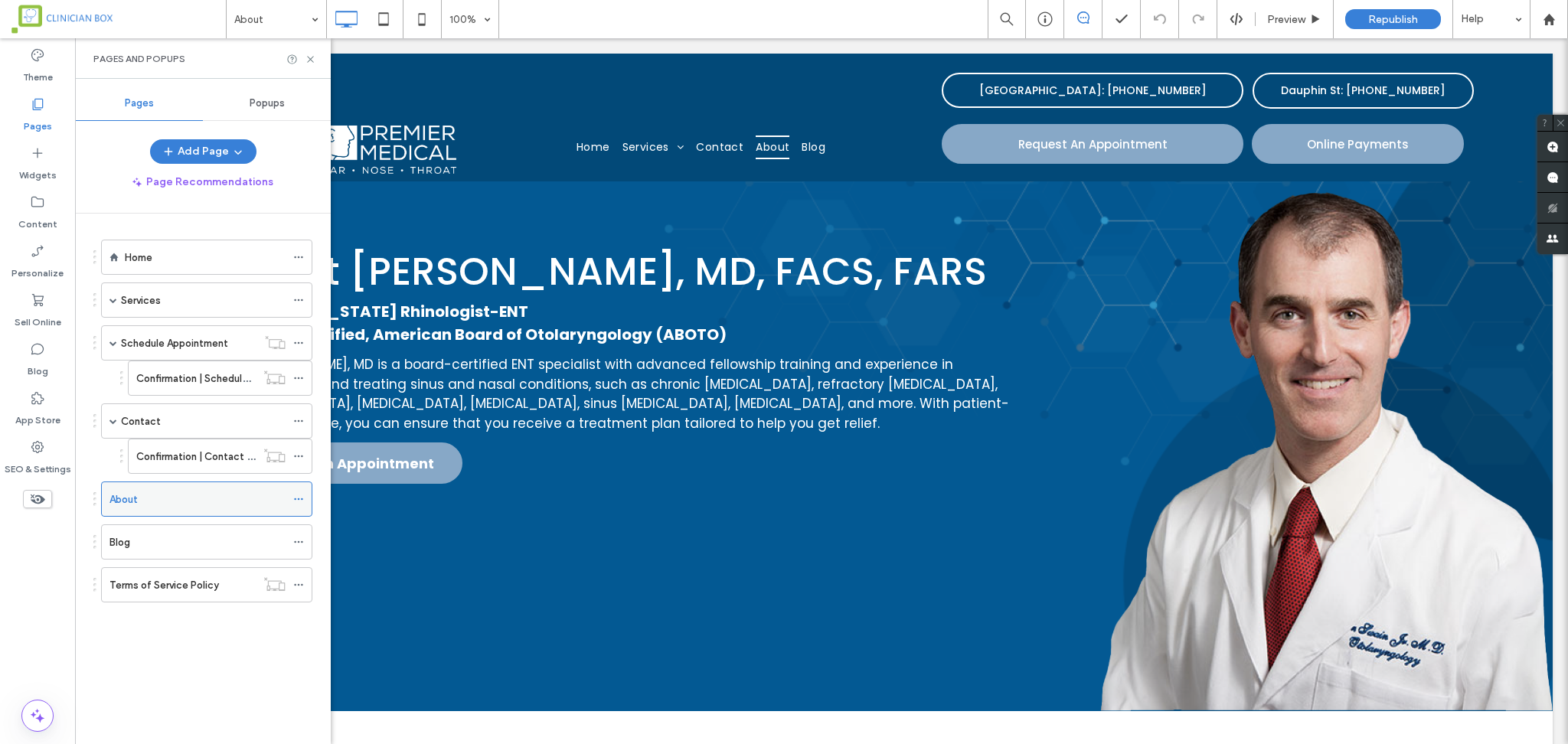
scroll to position [0, 0]
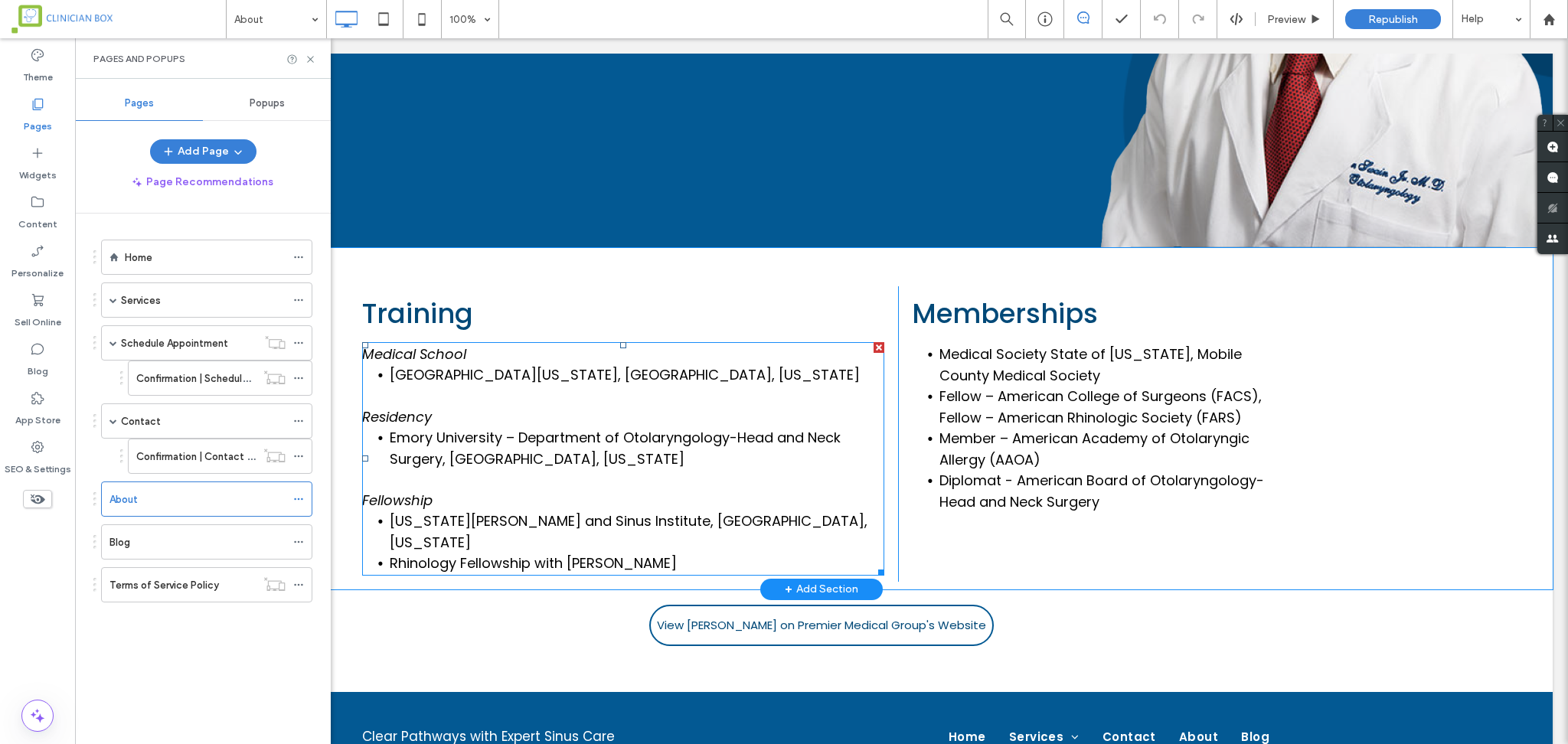
scroll to position [612, 0]
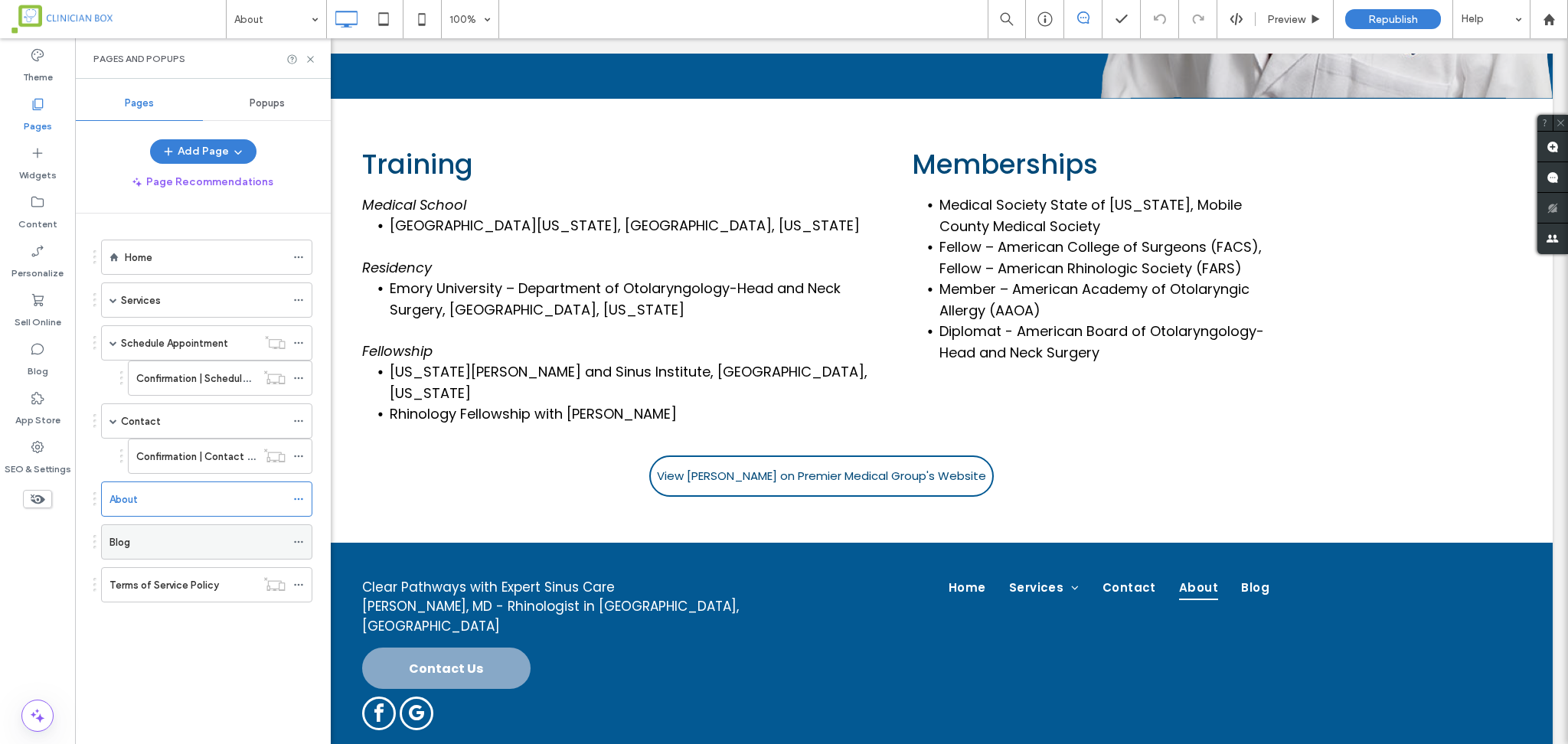
click at [181, 550] on div "Blog" at bounding box center [197, 542] width 176 height 16
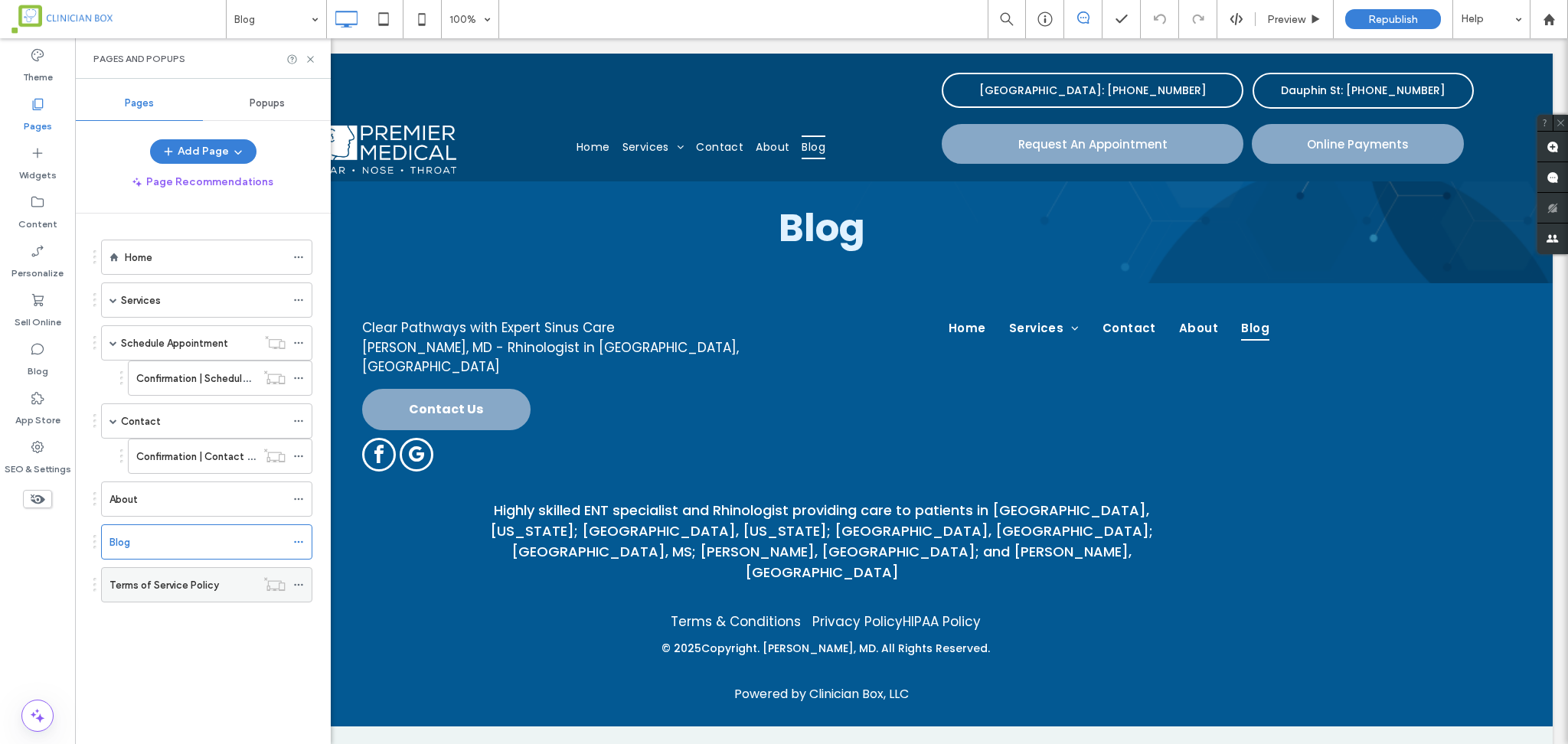
scroll to position [0, 0]
click at [179, 588] on label "Terms of Service Policy" at bounding box center [164, 585] width 109 height 27
click at [1381, 17] on span "Republish" at bounding box center [1393, 19] width 50 height 13
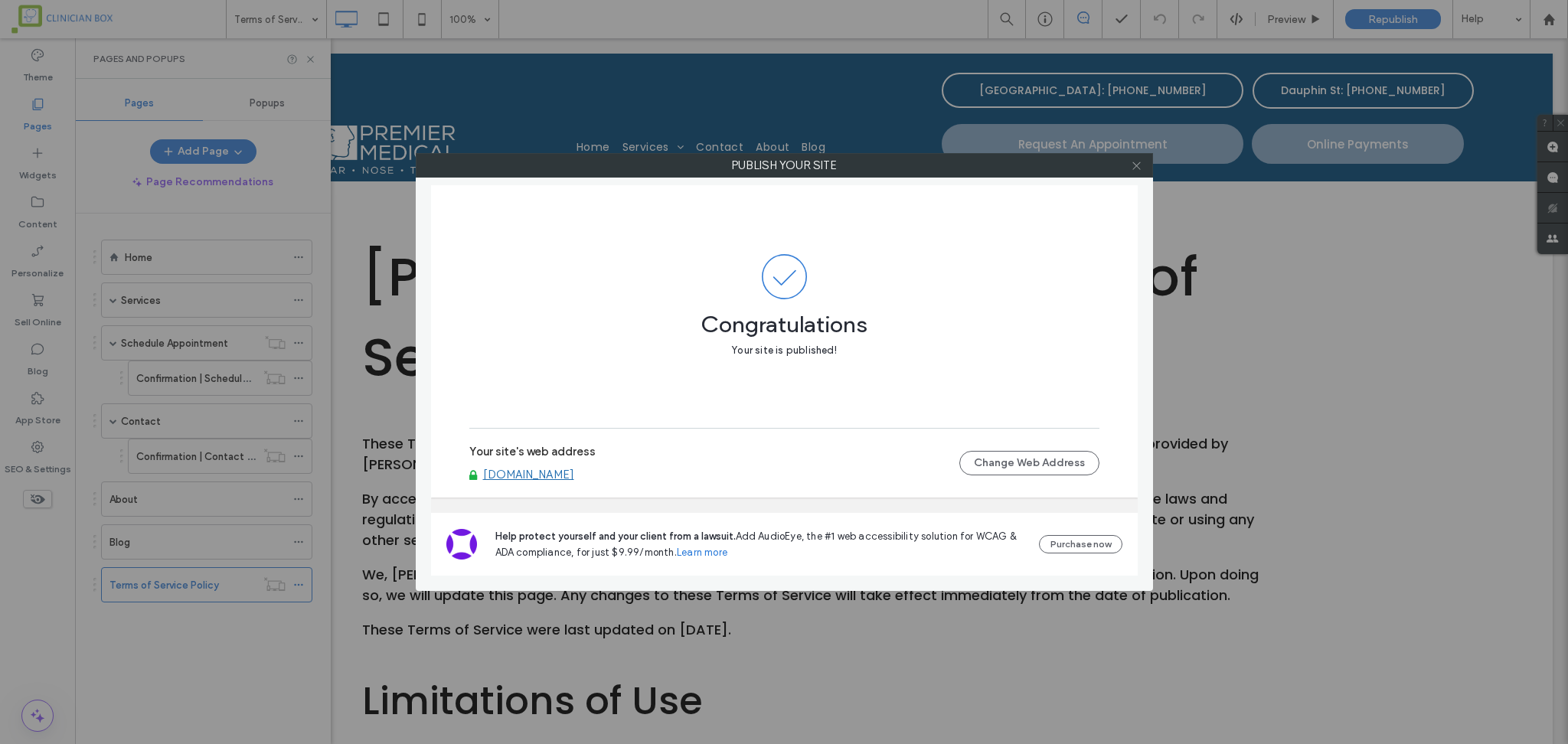
click at [1132, 164] on icon at bounding box center [1137, 166] width 12 height 12
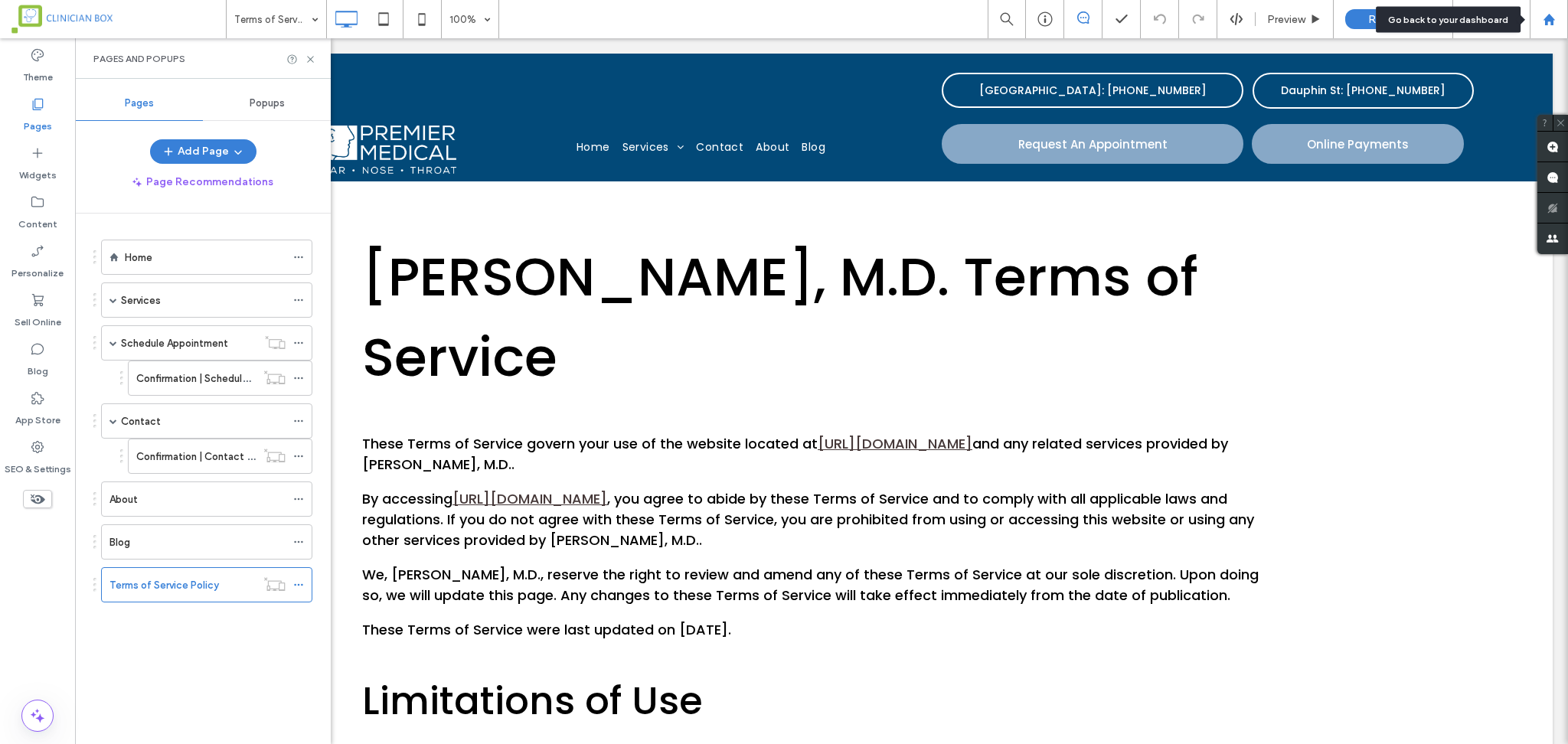
click at [1546, 16] on use at bounding box center [1548, 18] width 12 height 12
